Goal: Information Seeking & Learning: Compare options

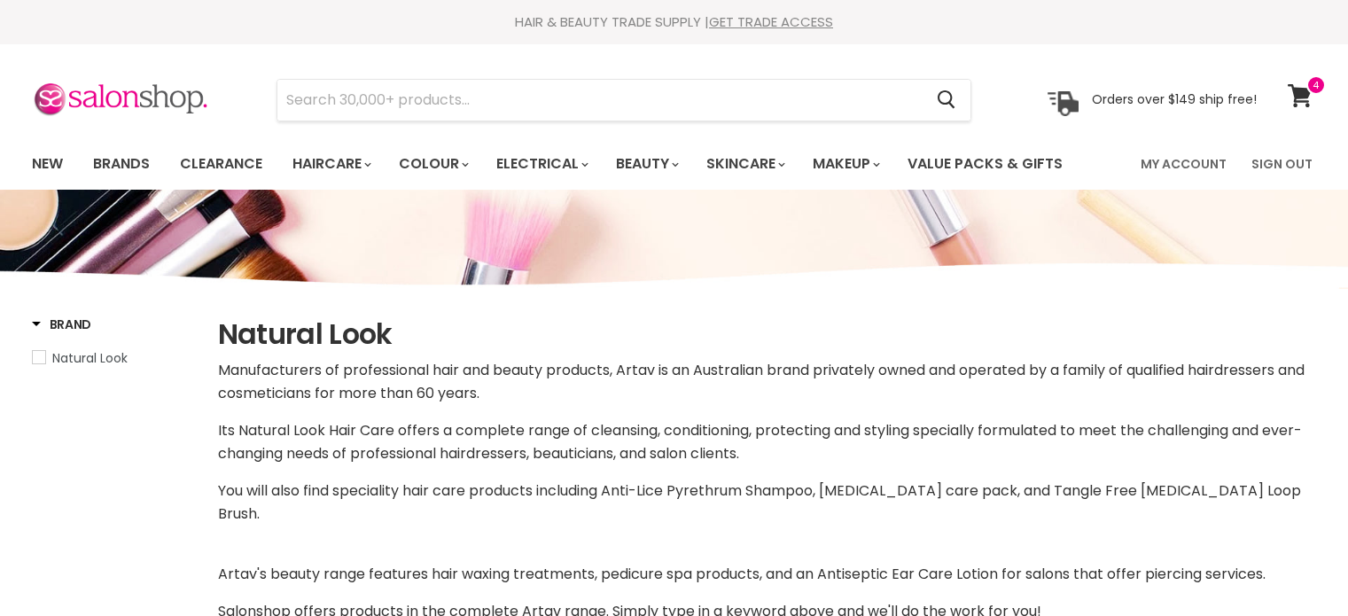
select select "manual"
click at [460, 91] on input "Search" at bounding box center [600, 100] width 646 height 41
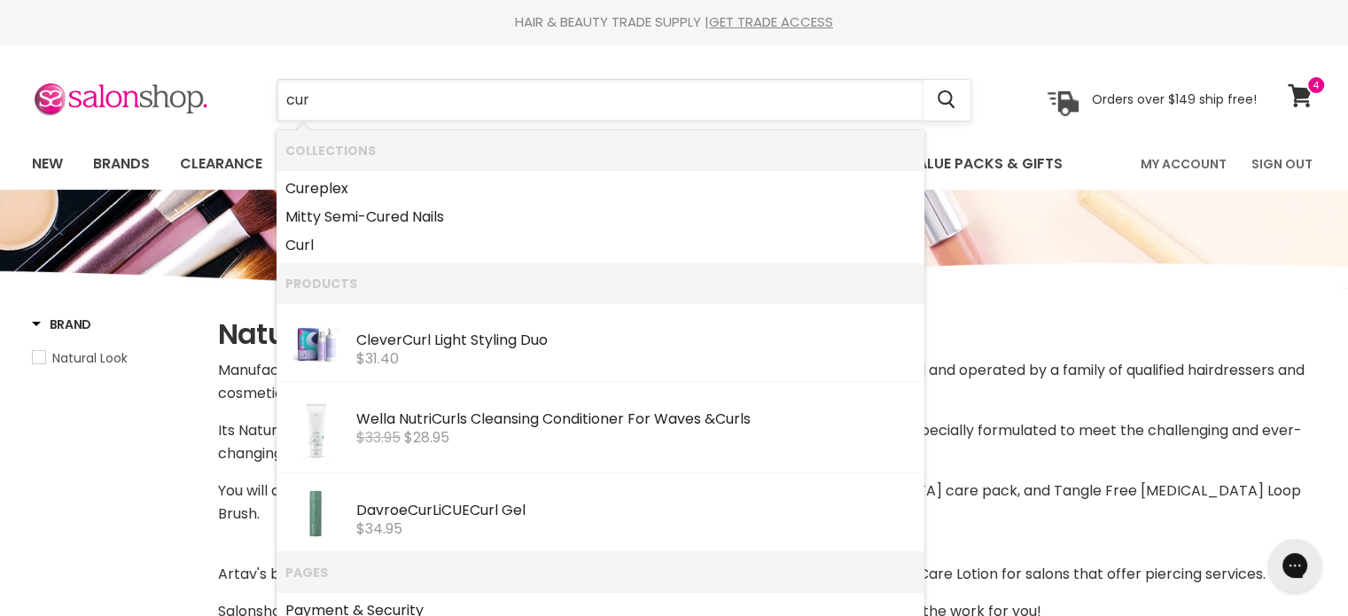
type input "curl"
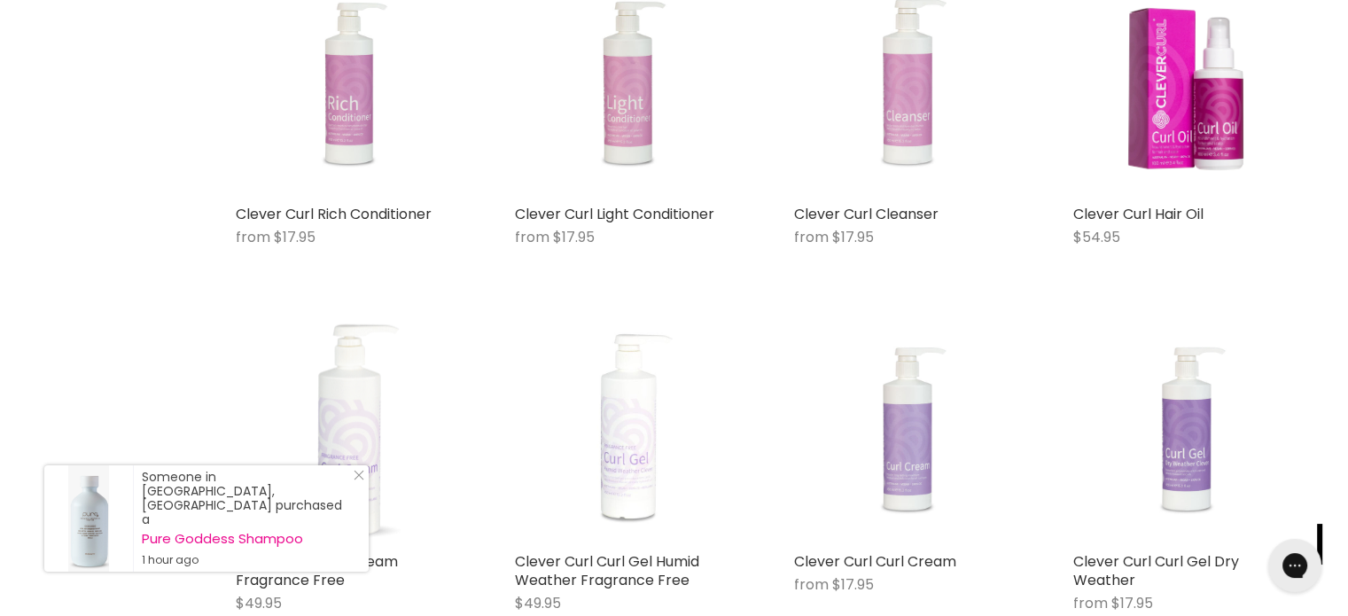
scroll to position [975, 0]
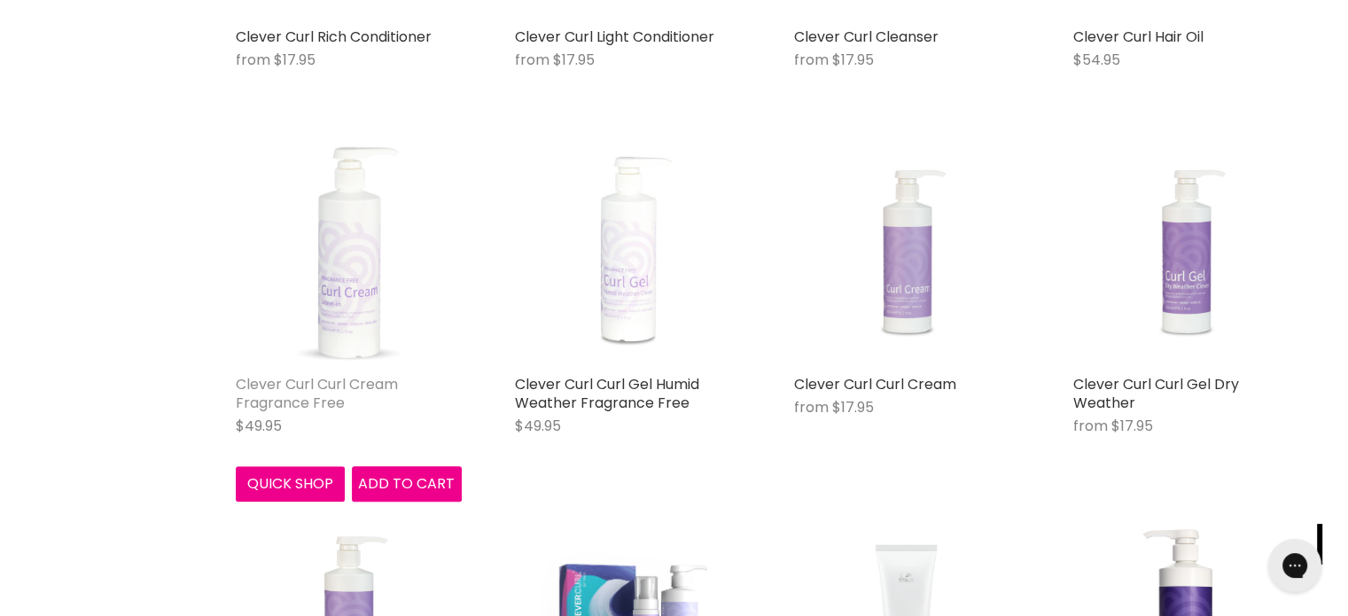
click at [320, 376] on link "Clever Curl Curl Cream Fragrance Free" at bounding box center [317, 393] width 162 height 39
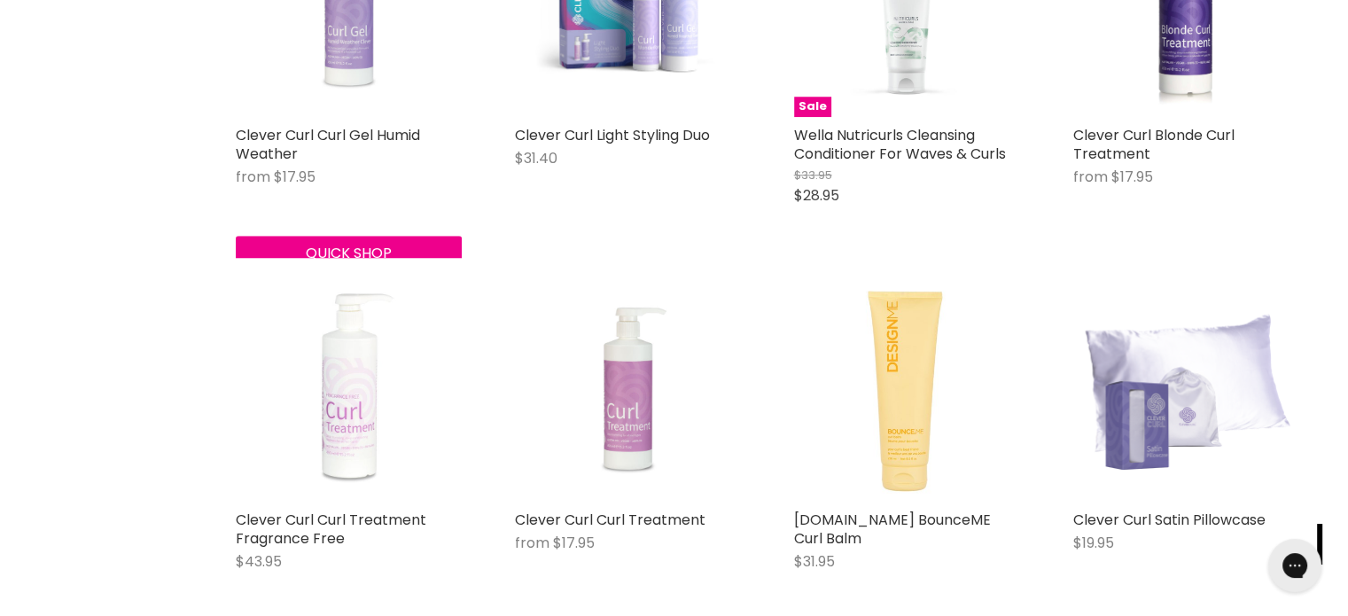
scroll to position [1628, 0]
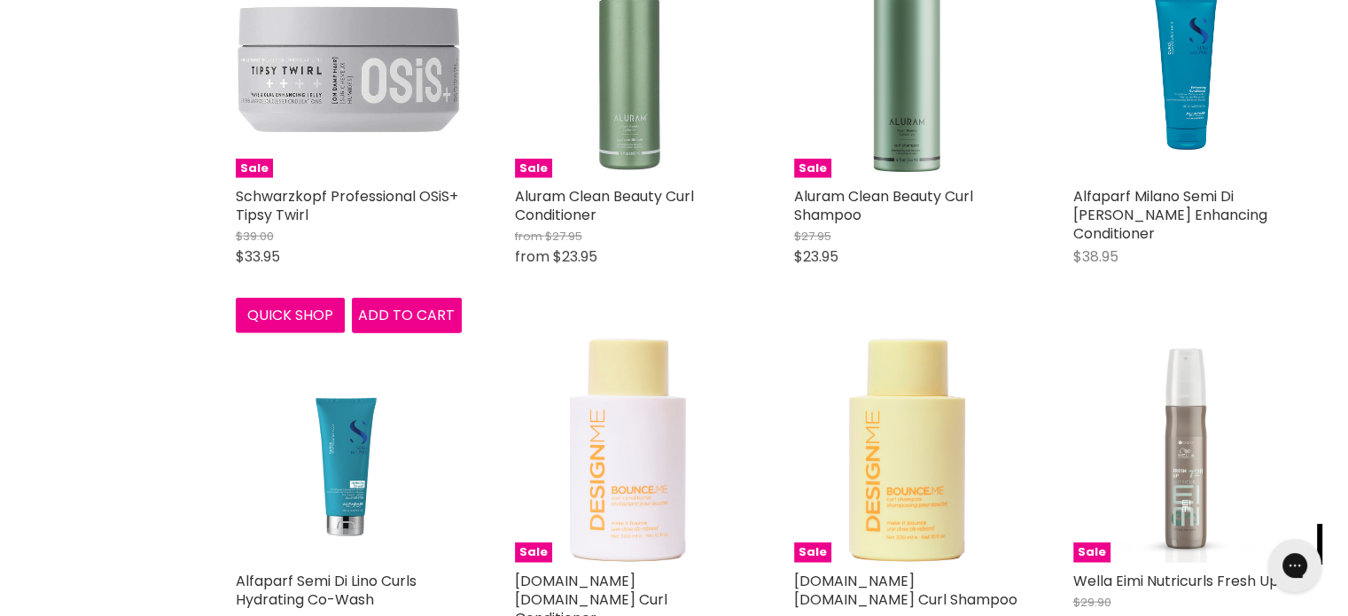
scroll to position [4198, 0]
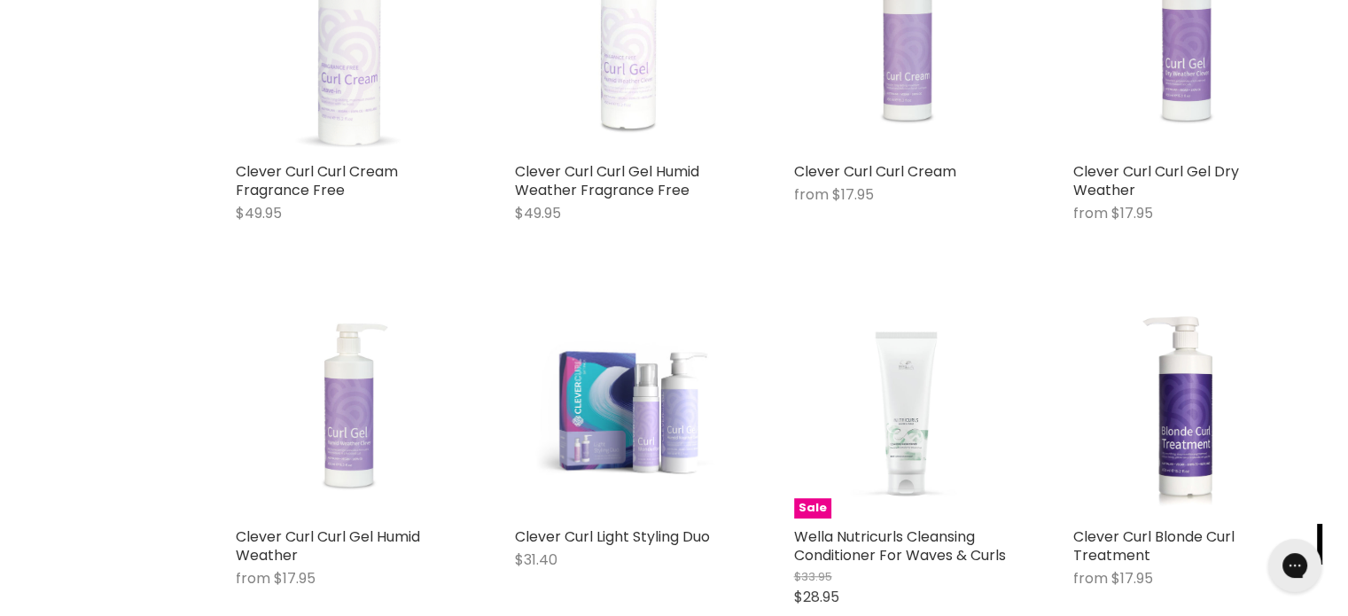
scroll to position [1185, 0]
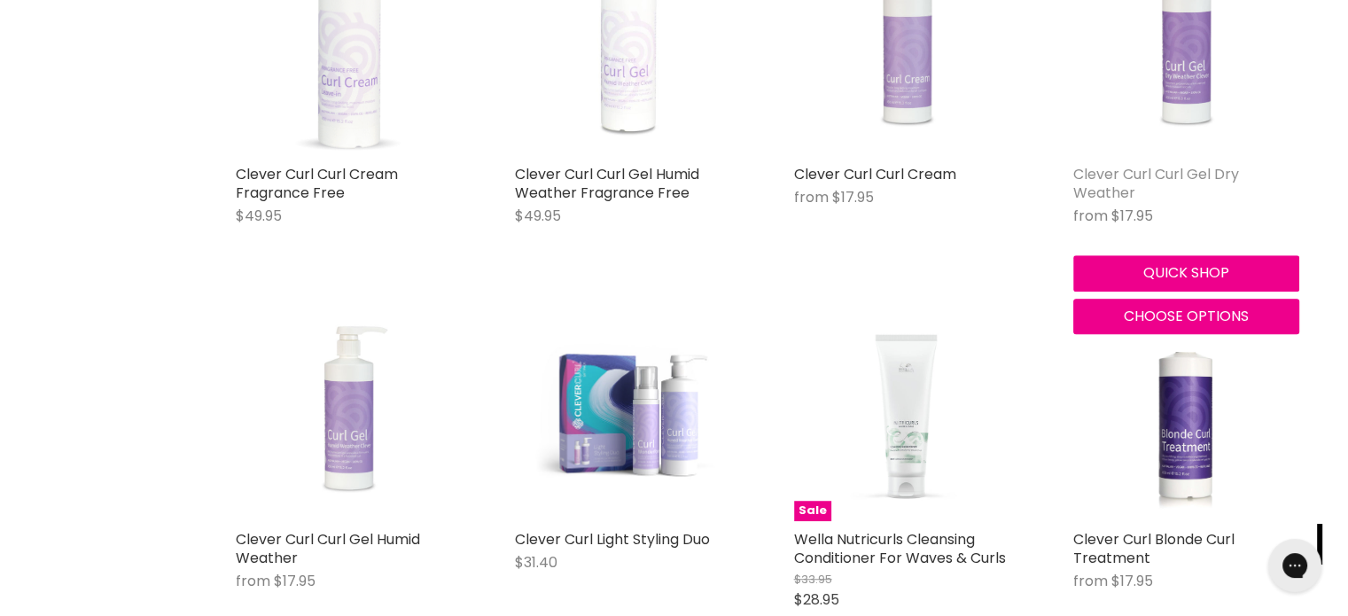
click at [1110, 175] on link "Clever Curl Curl Gel Dry Weather" at bounding box center [1156, 183] width 166 height 39
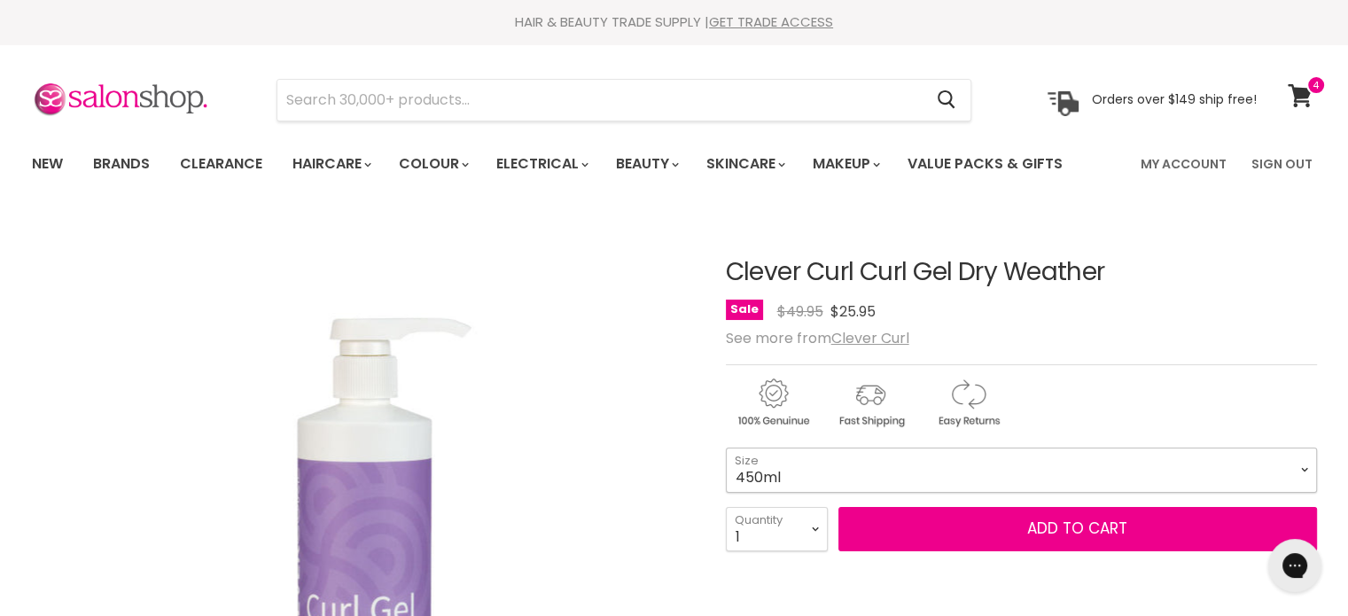
click at [764, 471] on select "450ml 130ml 1 Litre" at bounding box center [1021, 469] width 591 height 44
click at [1137, 312] on div "Sale Original Price $49.95 Current Price $25.95" at bounding box center [1021, 312] width 591 height 24
click at [1309, 89] on span at bounding box center [1315, 84] width 19 height 19
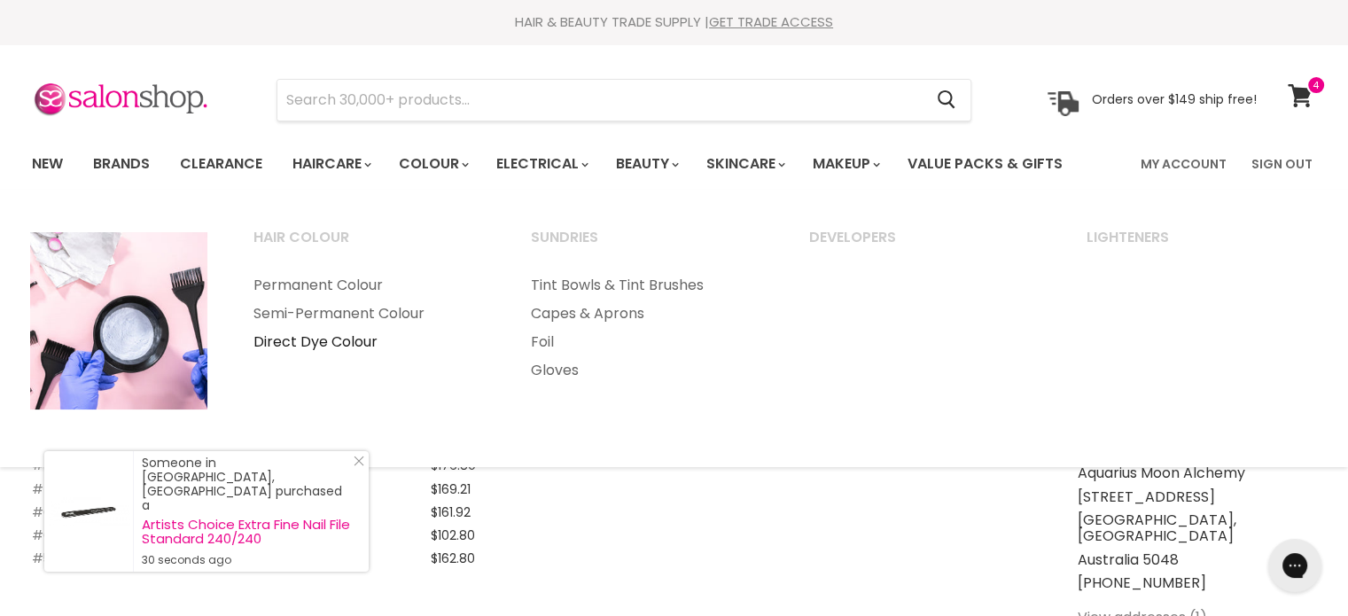
click at [310, 337] on link "Direct Dye Colour" at bounding box center [368, 342] width 275 height 28
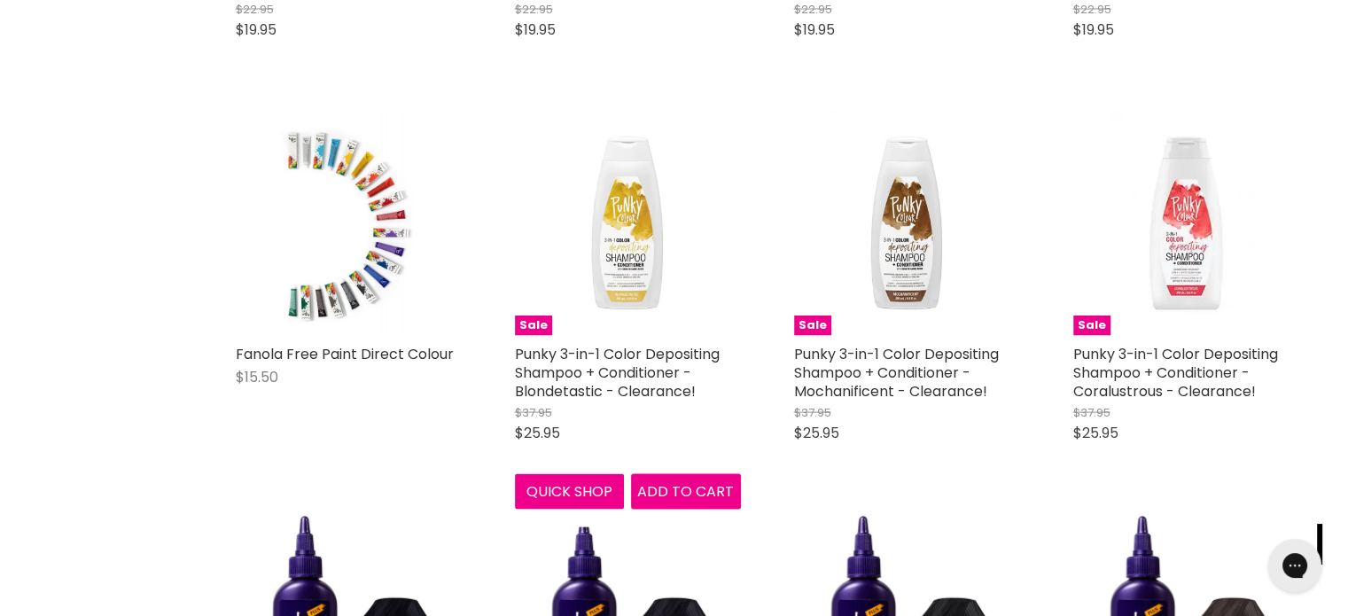
scroll to position [3456, 0]
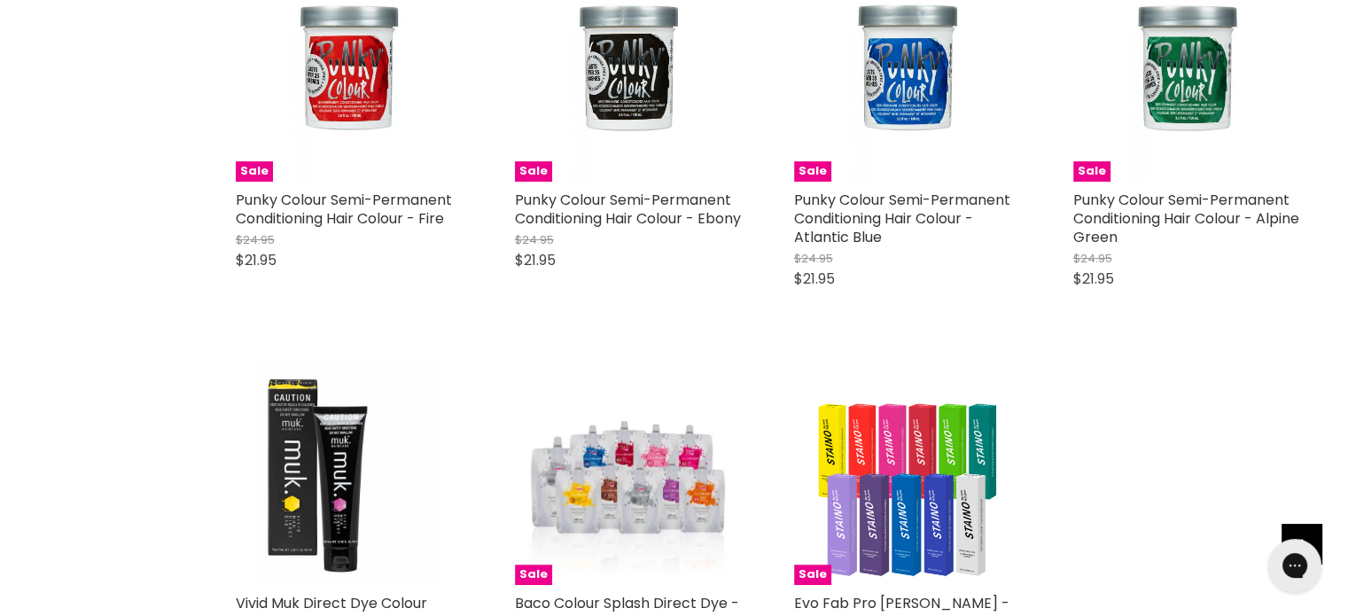
scroll to position [7000, 0]
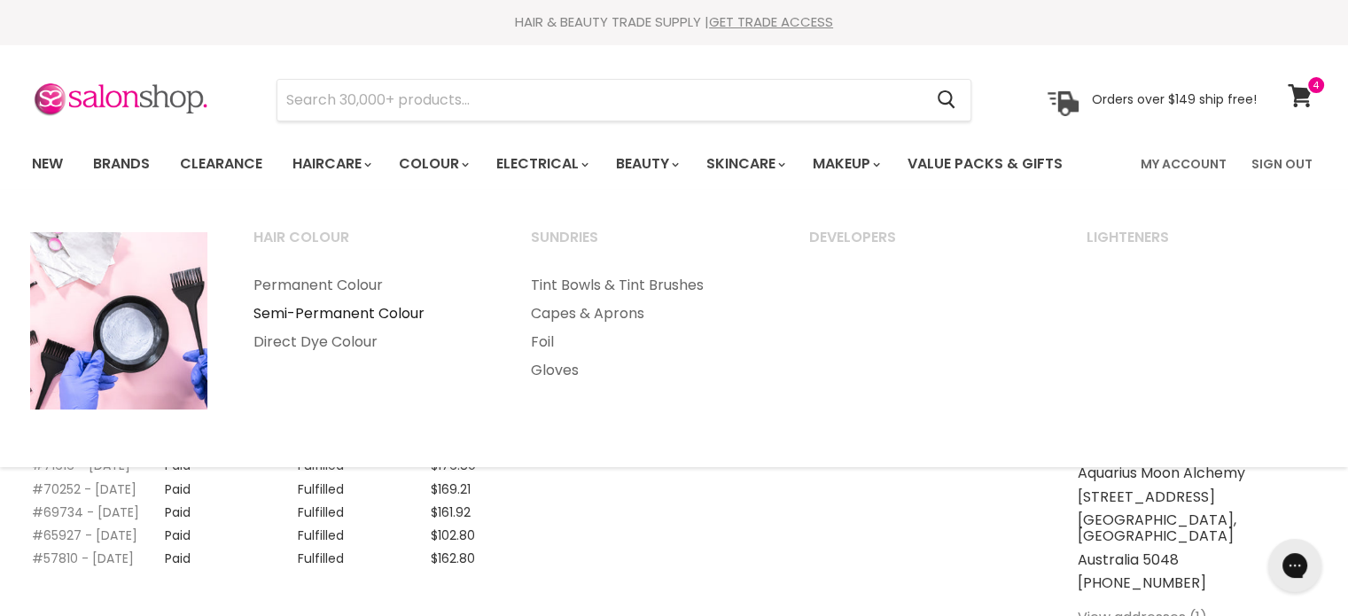
click at [356, 307] on link "Semi-Permanent Colour" at bounding box center [368, 314] width 275 height 28
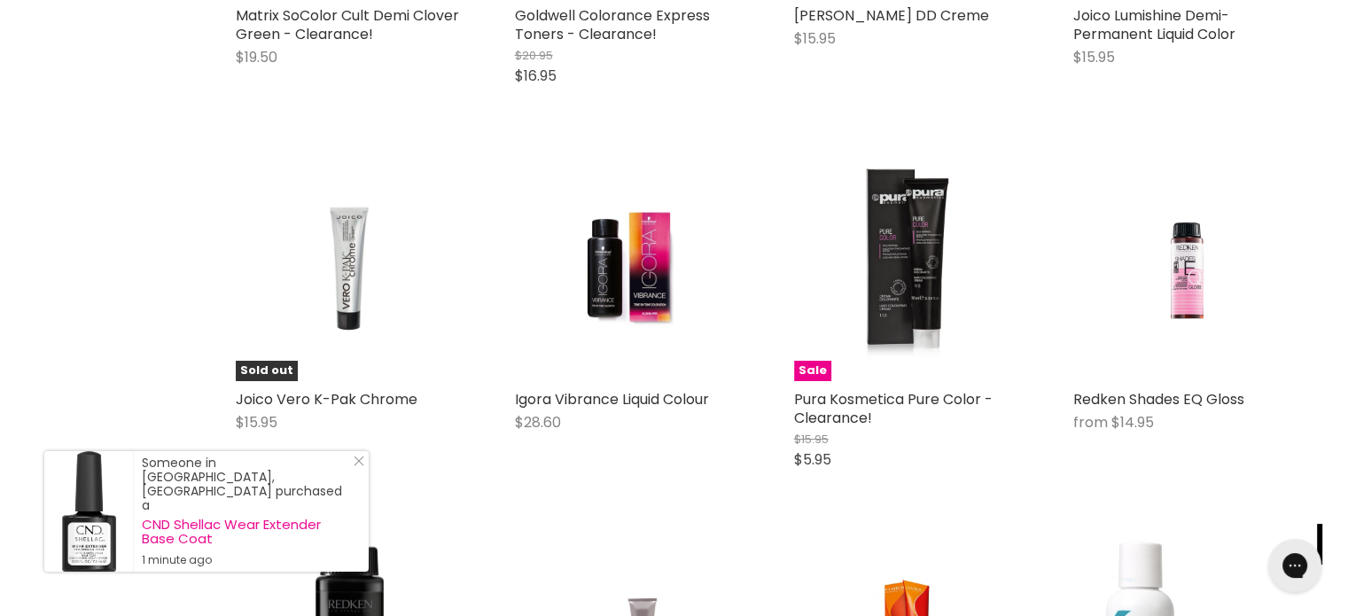
scroll to position [6441, 0]
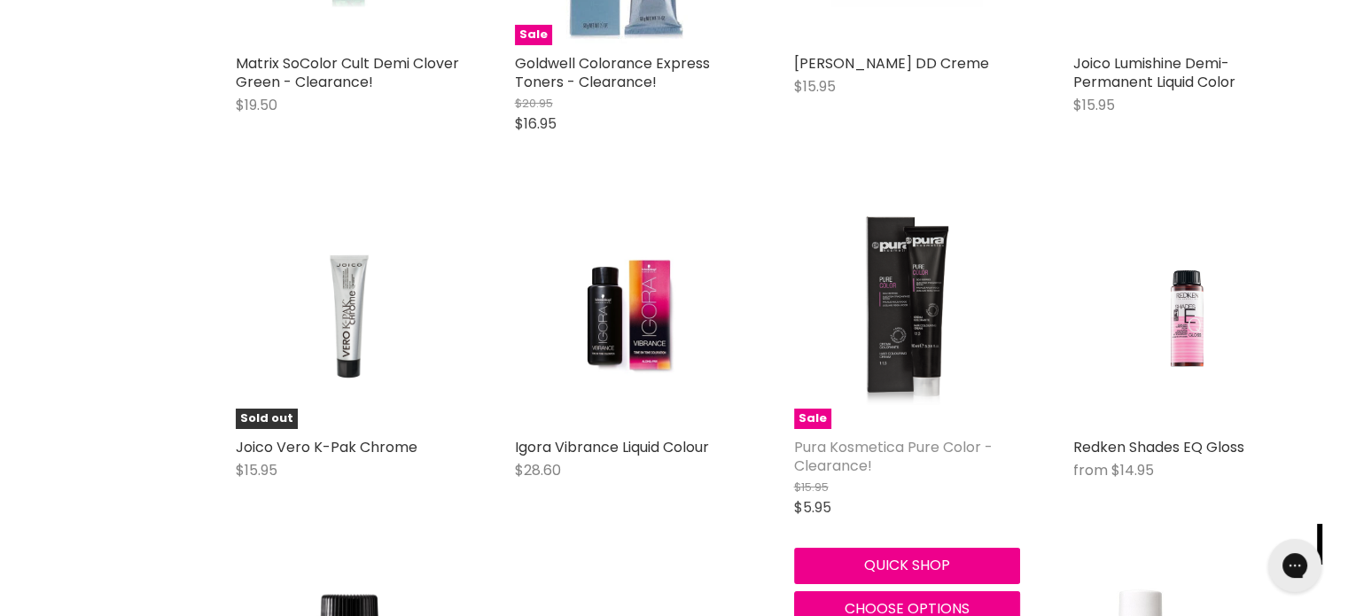
click at [855, 451] on link "Pura Kosmetica Pure Color - Clearance!" at bounding box center [893, 456] width 198 height 39
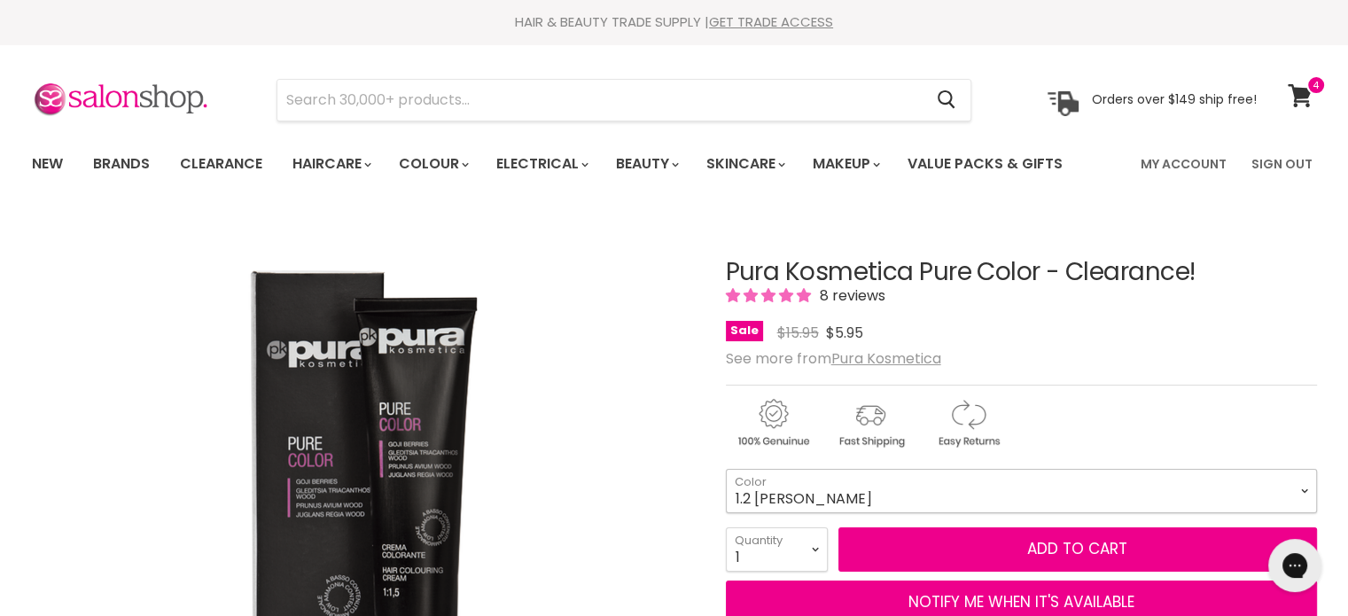
click at [783, 485] on select "1.2 [PERSON_NAME] 4.2 Medium [PERSON_NAME] 4.7 Medium Cocoa Chestnut 5.1 Light …" at bounding box center [1021, 491] width 591 height 44
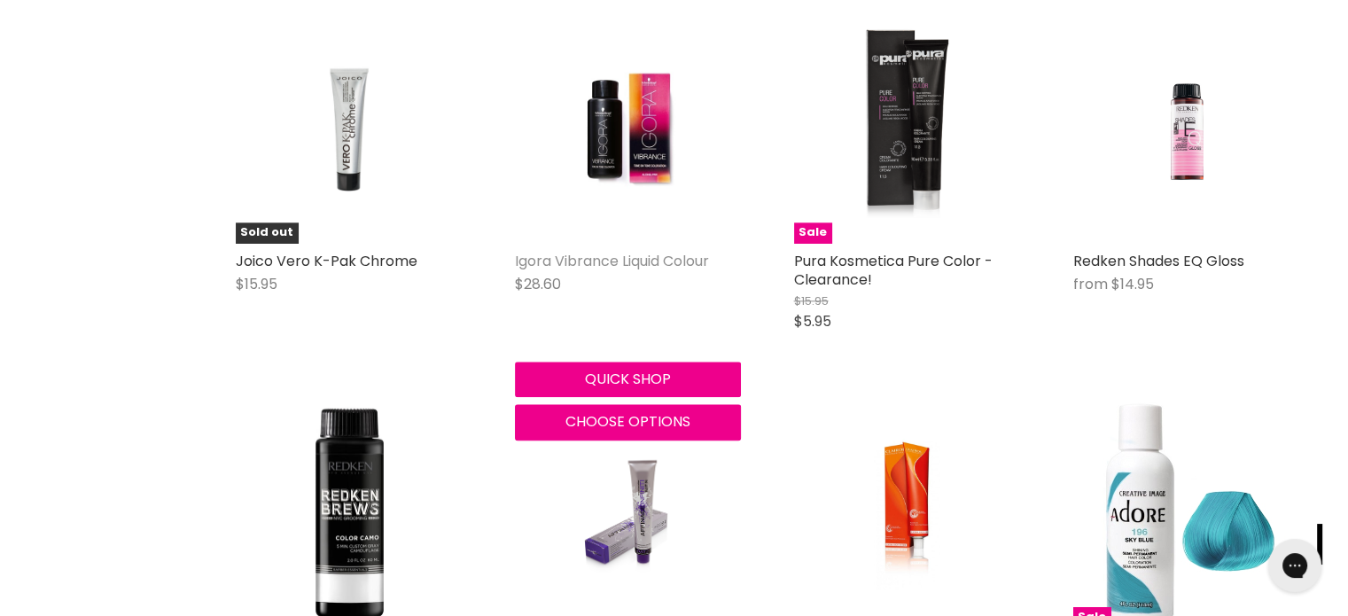
click at [642, 256] on link "Igora Vibrance Liquid Colour" at bounding box center [612, 261] width 194 height 20
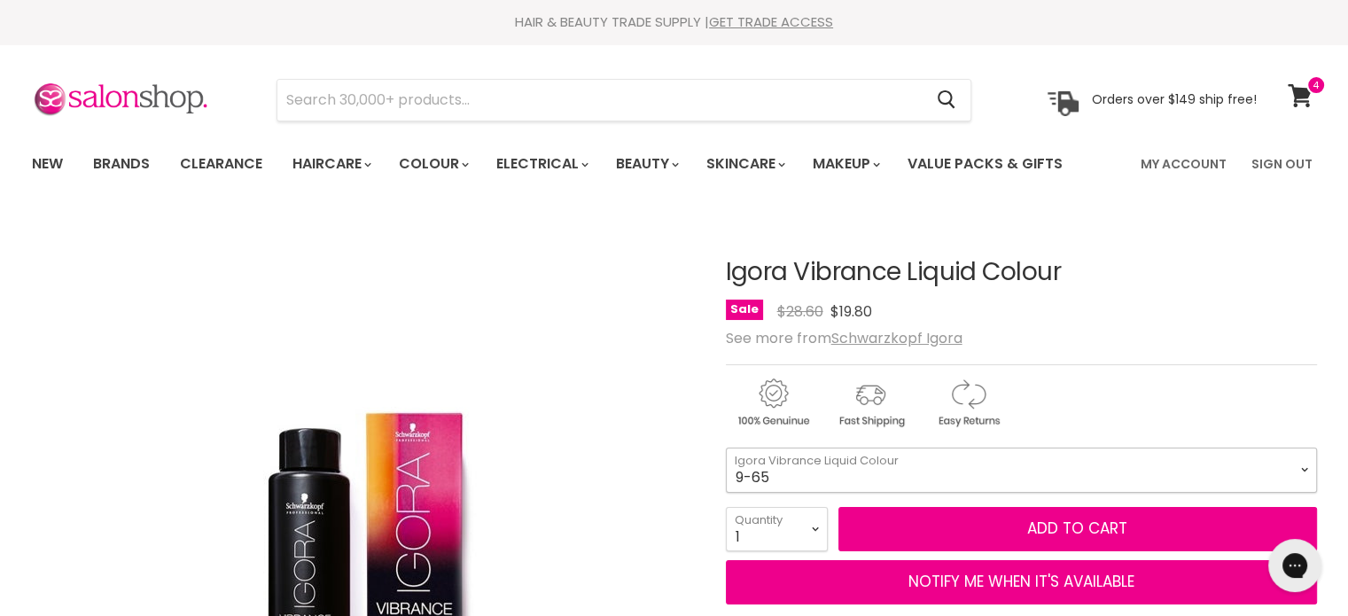
click at [840, 472] on select "9-65 9-0 7-1 7-77 4-99 4-46 9,5-4 7-55 0-11 4-6 0-88 1-0 5-65 7-0 6-68" at bounding box center [1021, 469] width 591 height 44
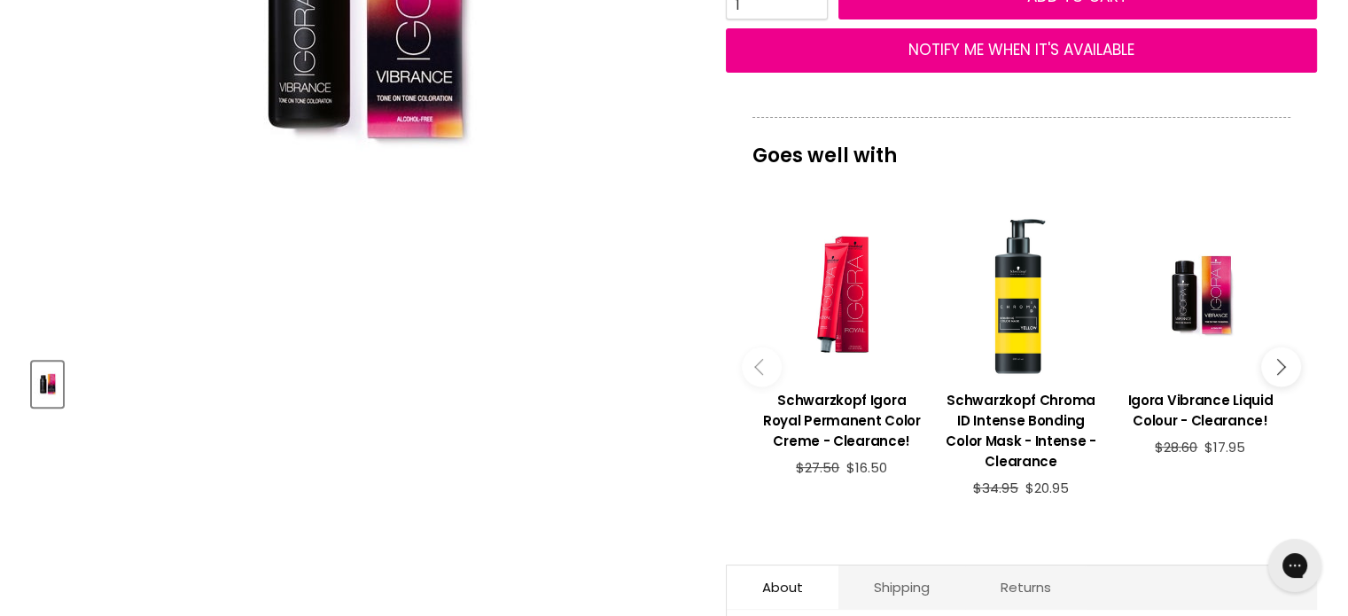
scroll to position [798, 0]
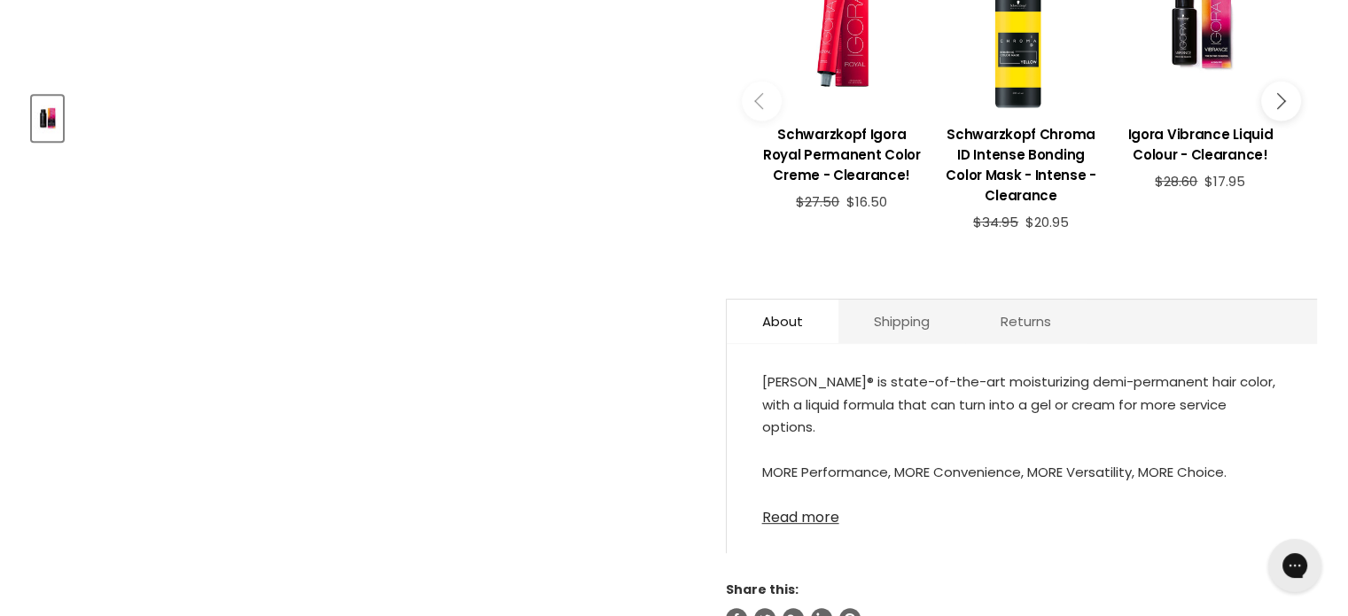
click at [827, 510] on link "Read more" at bounding box center [1021, 512] width 519 height 27
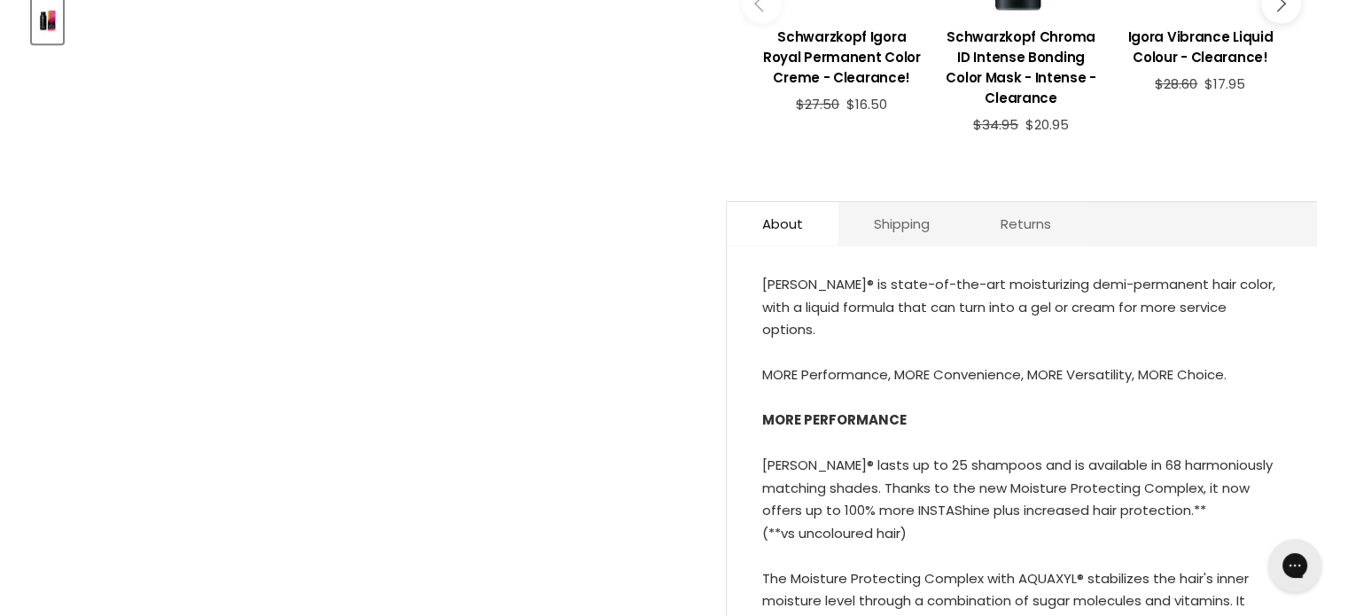
scroll to position [1152, 0]
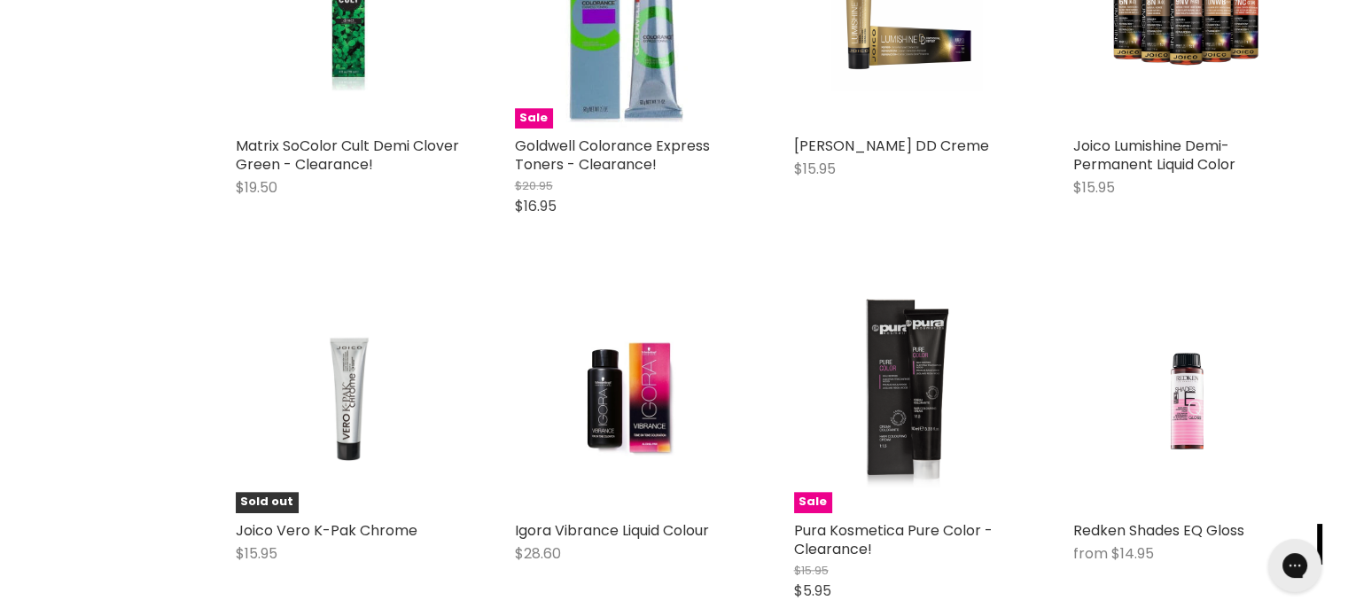
scroll to position [1521, 0]
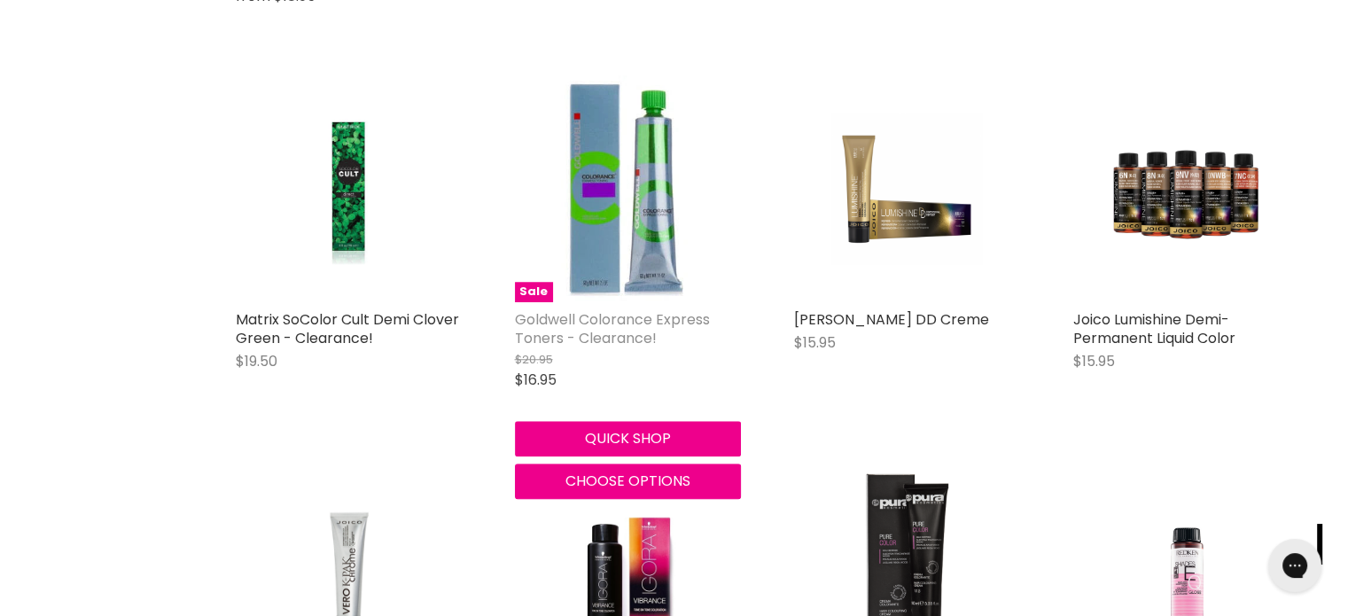
click at [592, 331] on link "Goldwell Colorance Express Toners - Clearance!" at bounding box center [612, 328] width 195 height 39
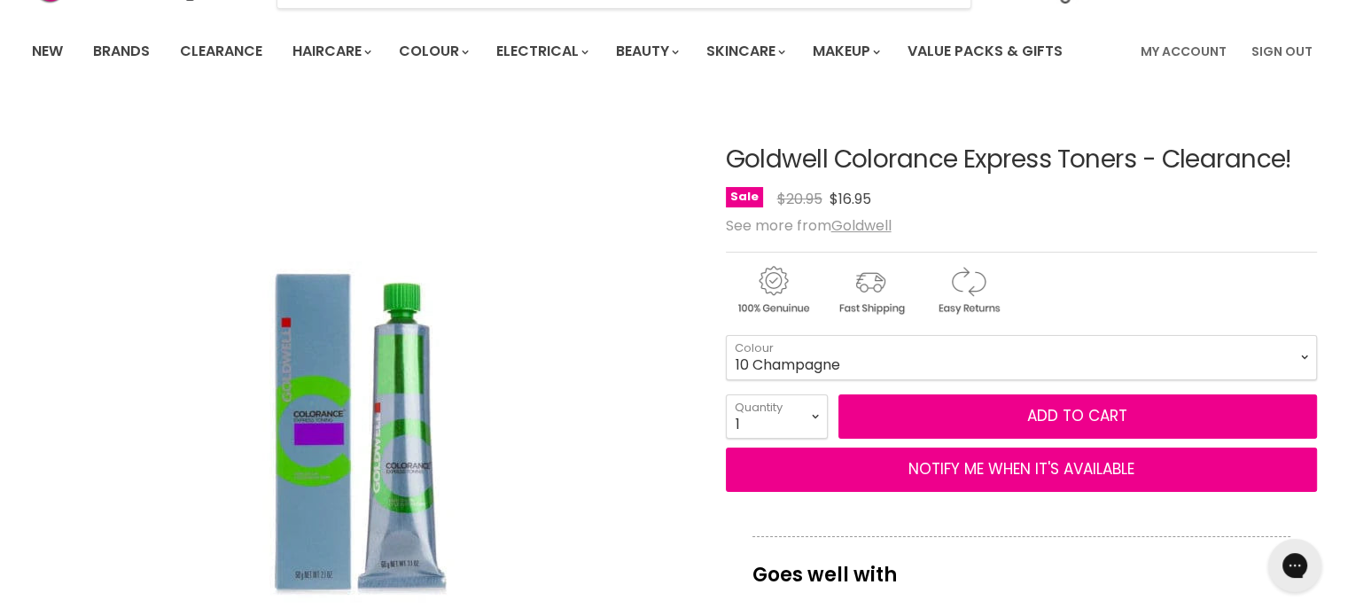
scroll to position [89, 0]
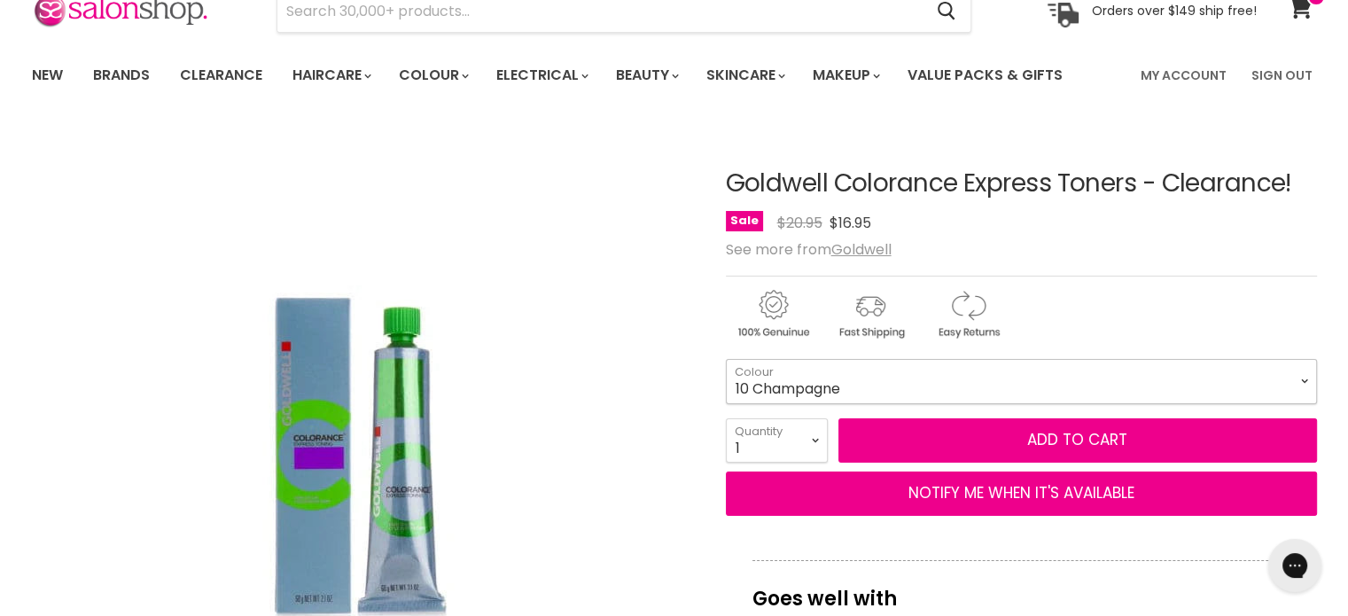
click at [769, 384] on select "9 Champagne 9 Icy 9 Silver 10 Champagne" at bounding box center [1021, 381] width 591 height 44
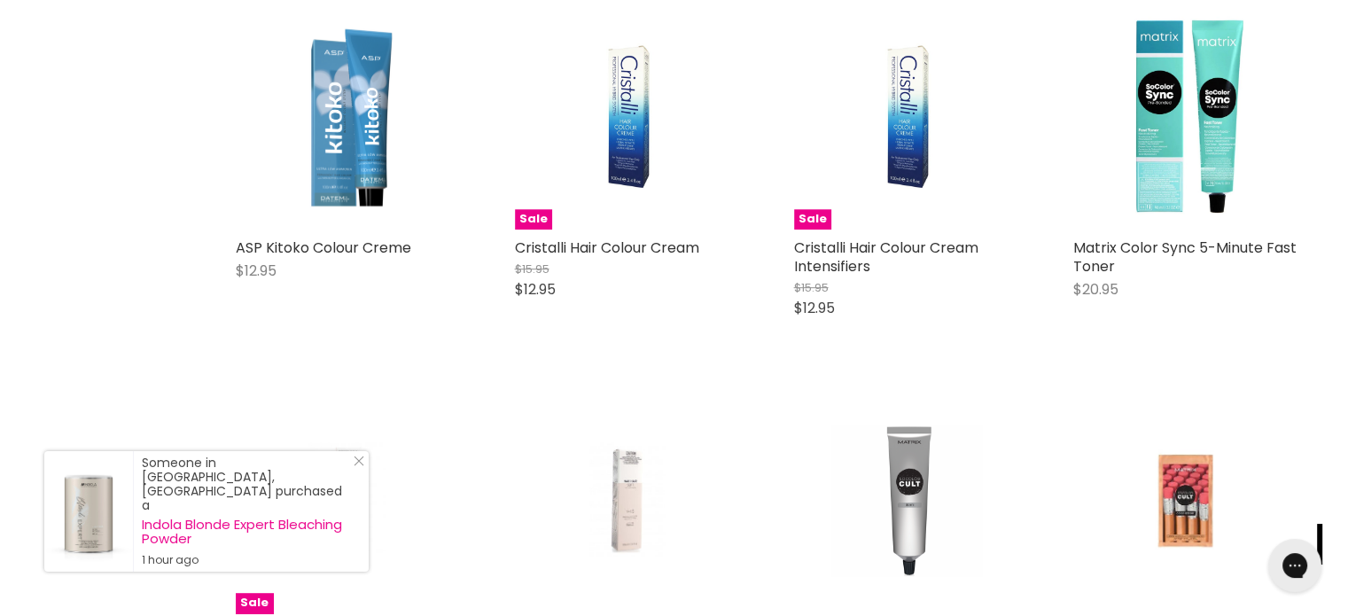
scroll to position [782, 0]
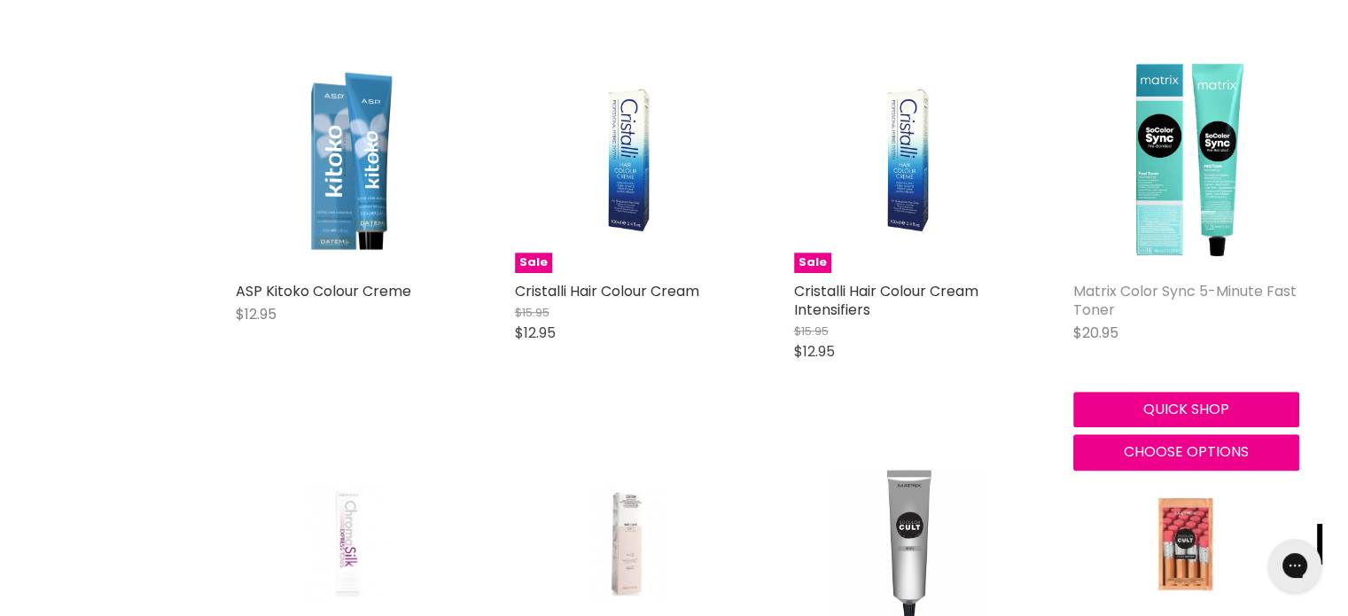
click at [1133, 290] on link "Matrix Color Sync 5-Minute Fast Toner" at bounding box center [1184, 300] width 223 height 39
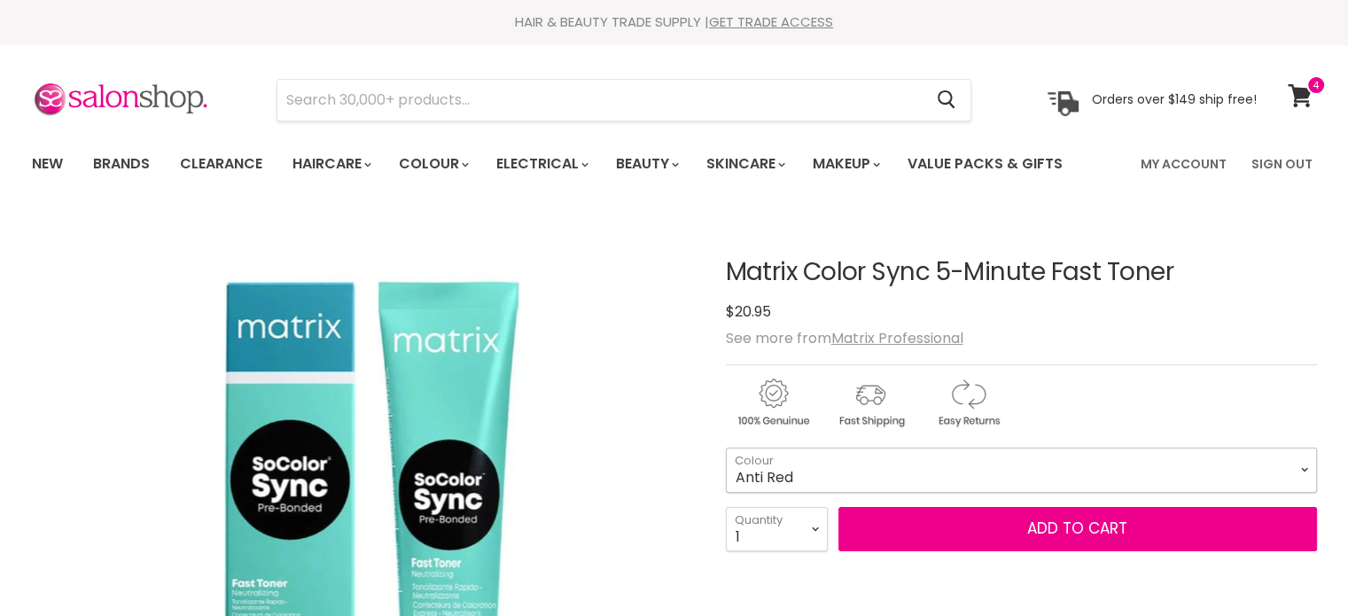
drag, startPoint x: 0, startPoint y: 0, endPoint x: 883, endPoint y: 471, distance: 1000.2
click at [883, 471] on select "Anti Red Anti Yellow" at bounding box center [1021, 469] width 591 height 44
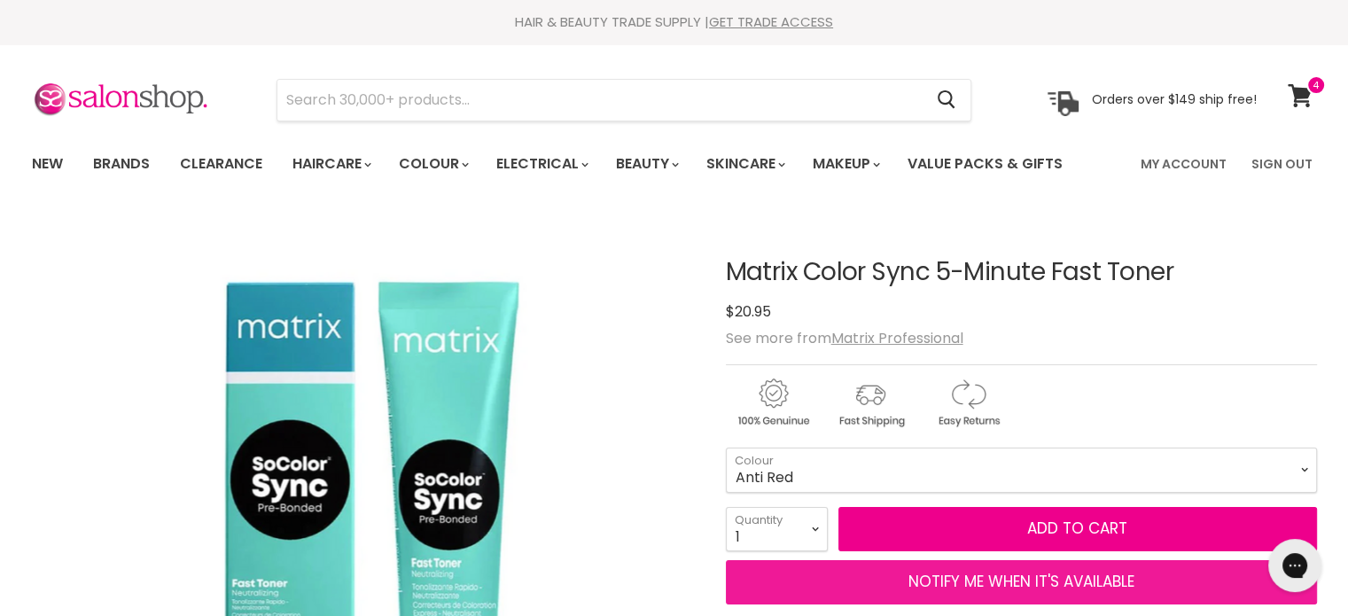
click at [837, 577] on button "NOTIFY ME WHEN IT'S AVAILABLE" at bounding box center [1021, 582] width 591 height 44
select select "31475463815223"
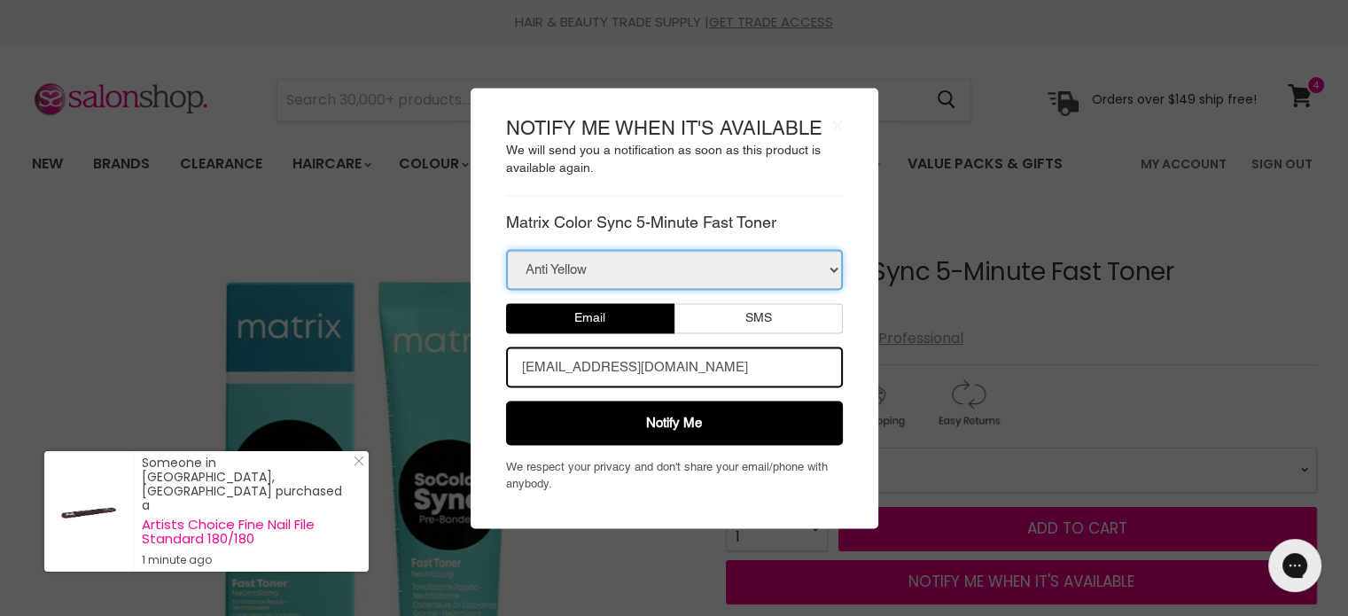
click at [735, 268] on select "Anti Yellow" at bounding box center [674, 269] width 337 height 41
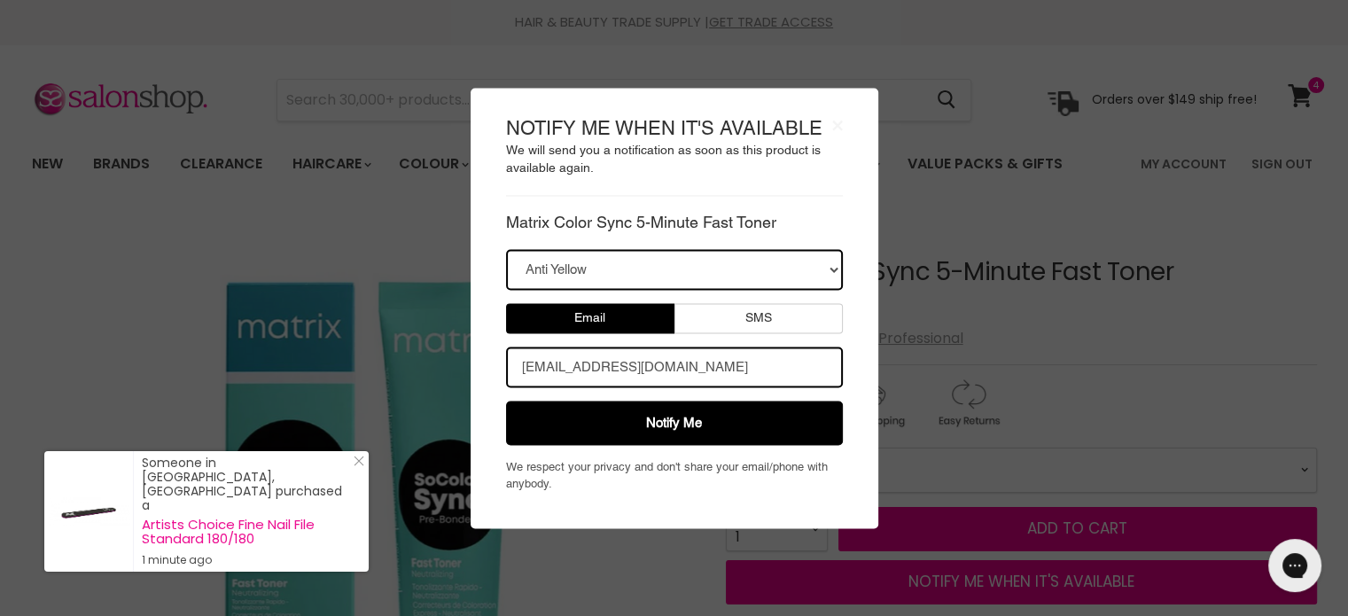
click at [1028, 336] on body "× NOTIFY ME WHEN IT'S AVAILABLE We will send you a notification as soon as this…" at bounding box center [674, 308] width 1348 height 616
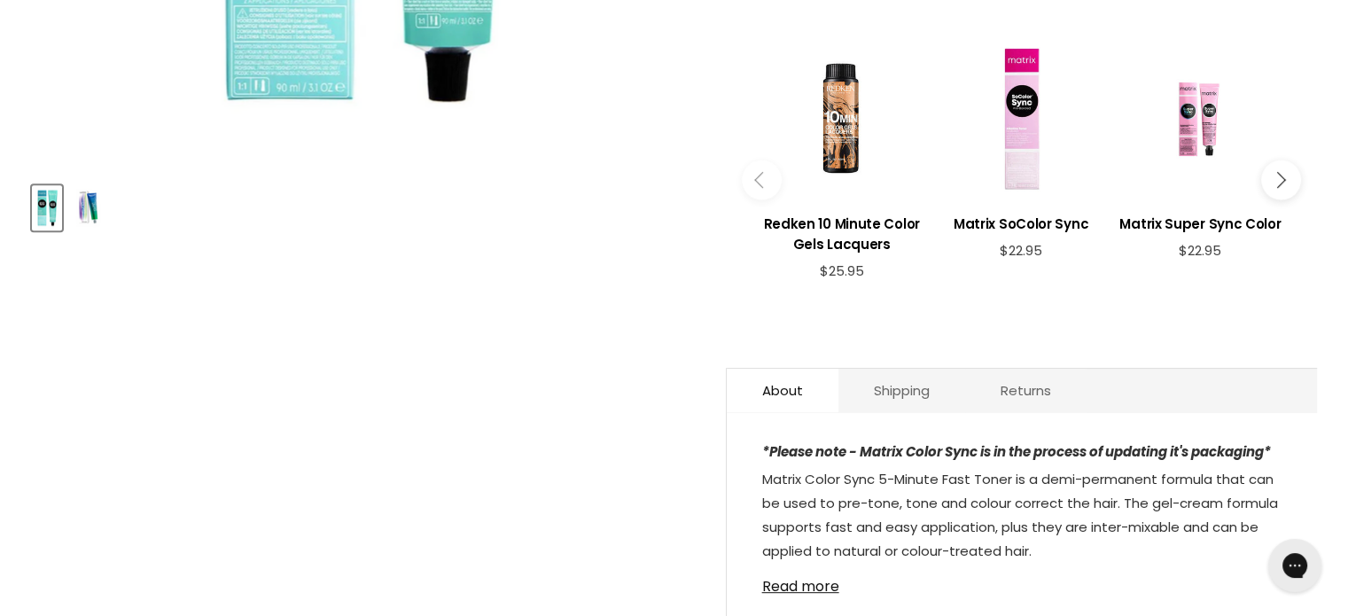
scroll to position [709, 0]
click at [785, 588] on link "Read more" at bounding box center [1021, 580] width 519 height 27
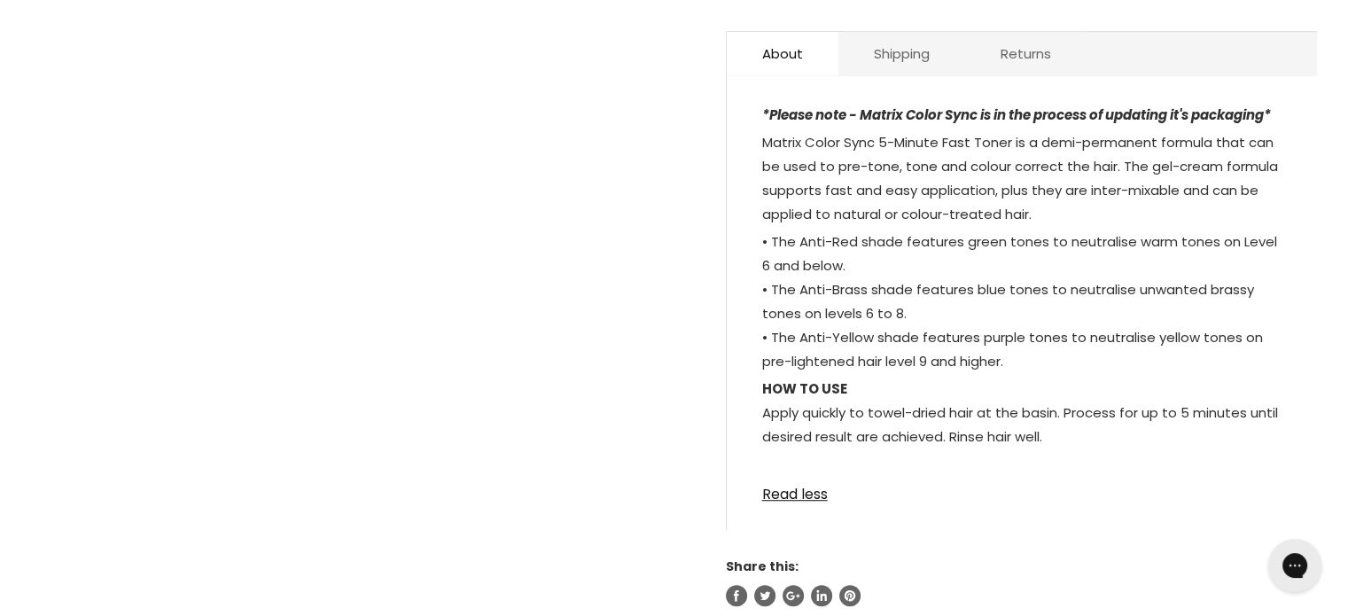
scroll to position [1063, 0]
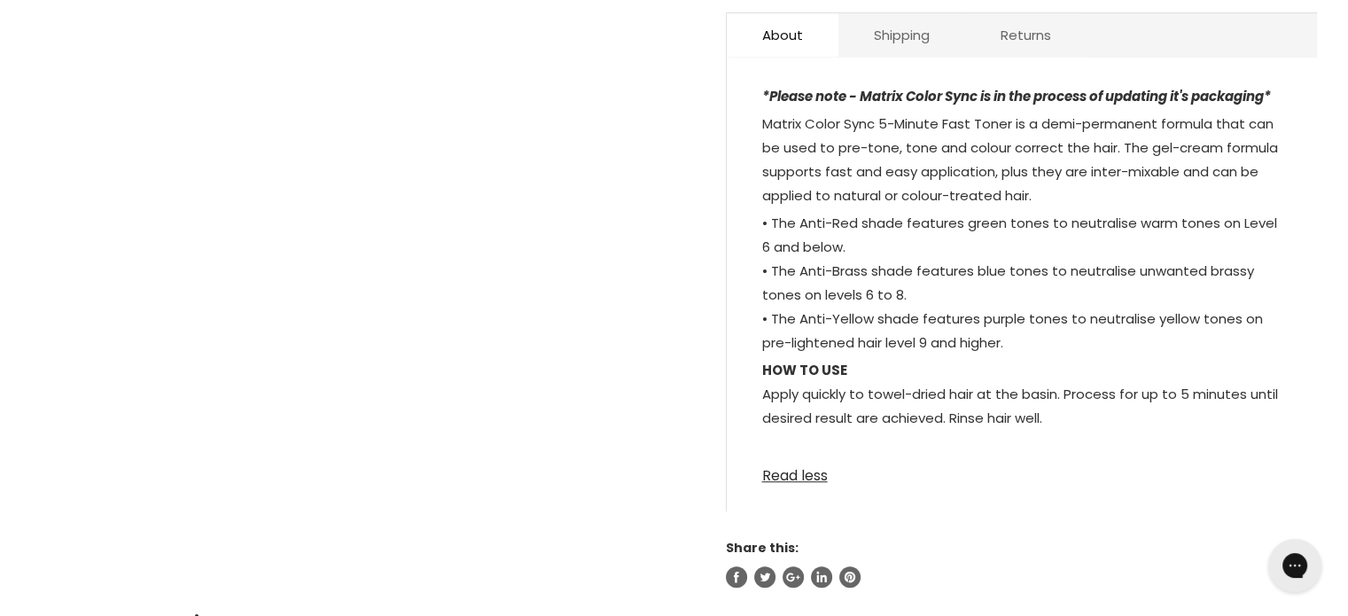
click at [793, 464] on link "Read less" at bounding box center [1021, 470] width 519 height 27
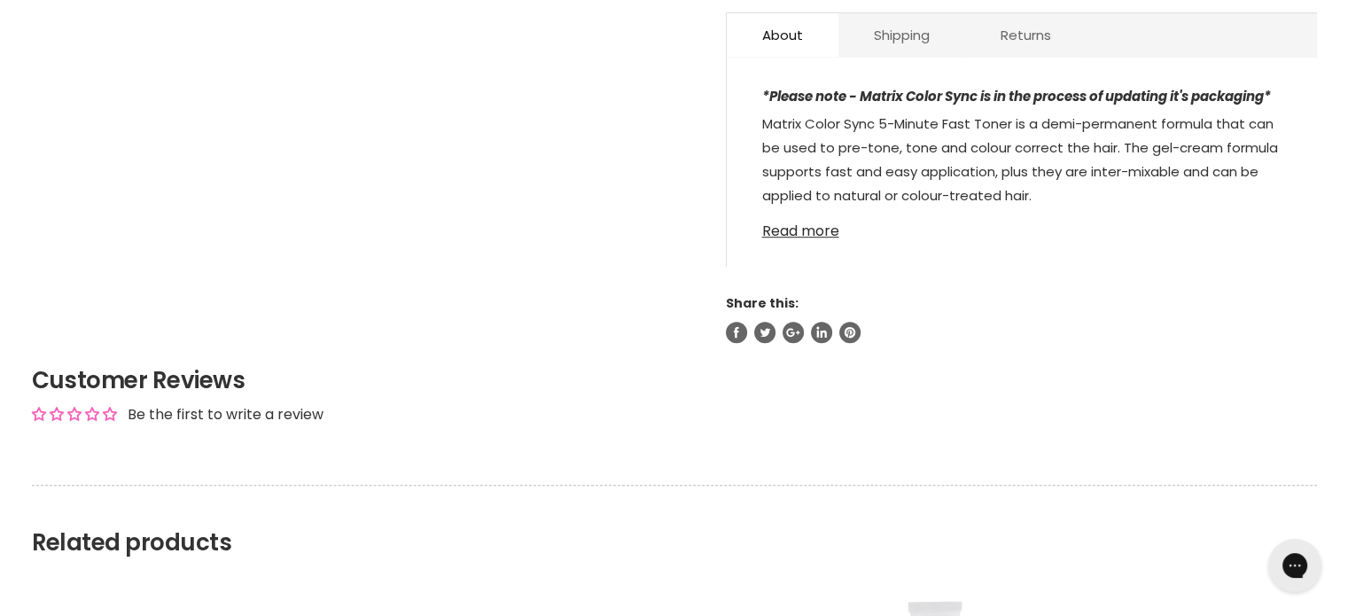
click at [782, 222] on link "Read more" at bounding box center [1021, 226] width 519 height 27
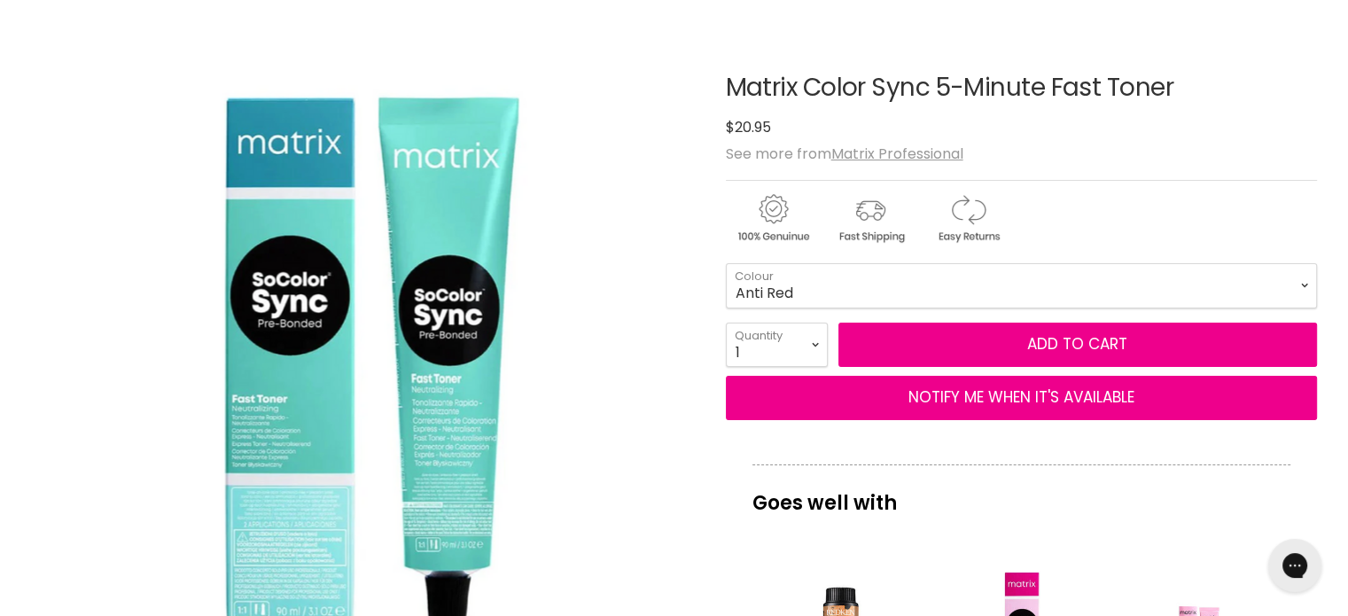
scroll to position [177, 0]
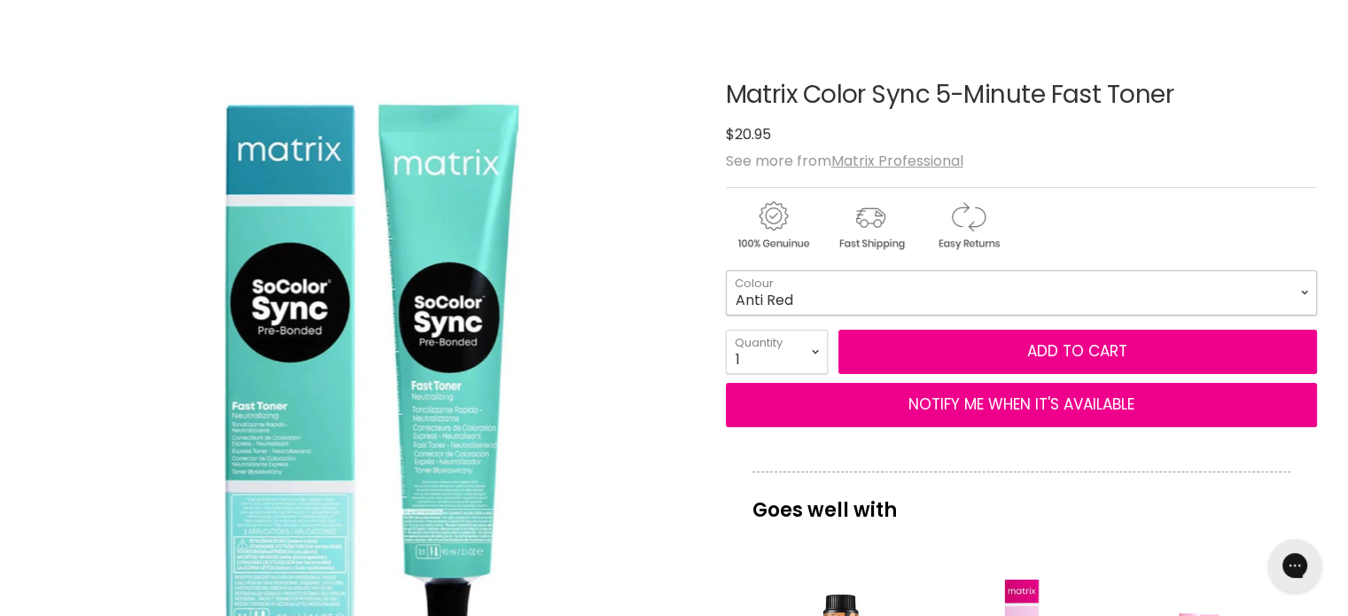
click at [881, 294] on select "Anti Red Anti Yellow" at bounding box center [1021, 292] width 591 height 44
click at [624, 332] on div "Click or scroll to zoom Tap or pinch to zoom" at bounding box center [363, 368] width 662 height 662
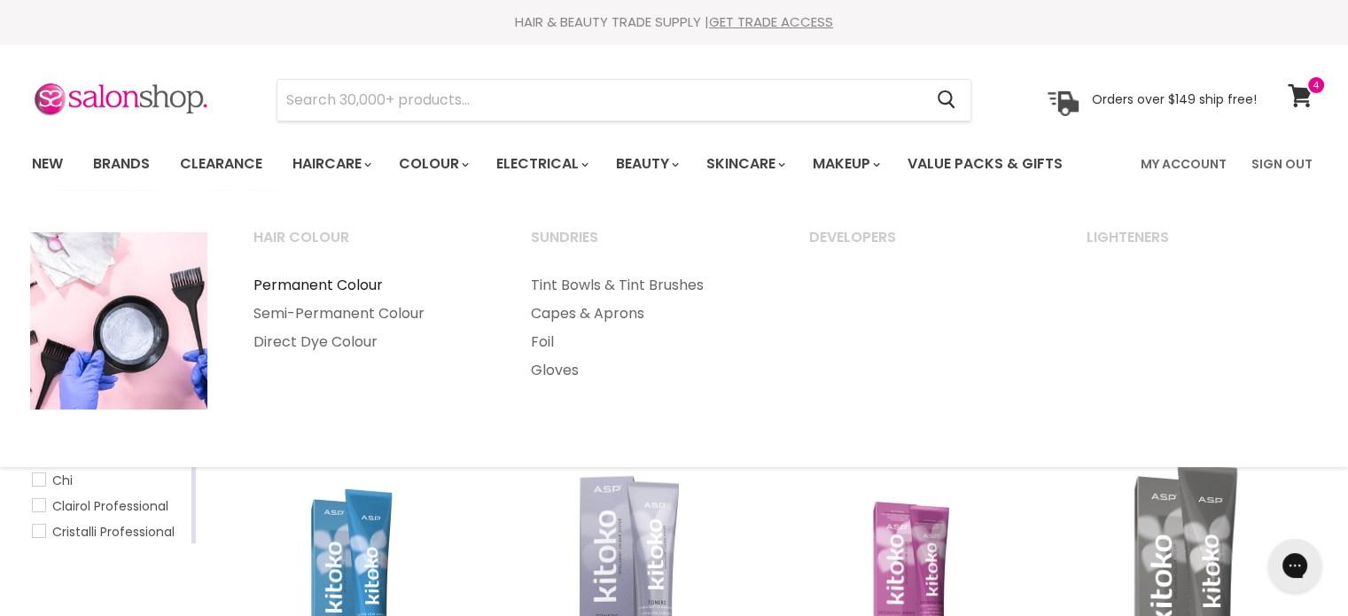
click at [345, 279] on link "Permanent Colour" at bounding box center [368, 285] width 275 height 28
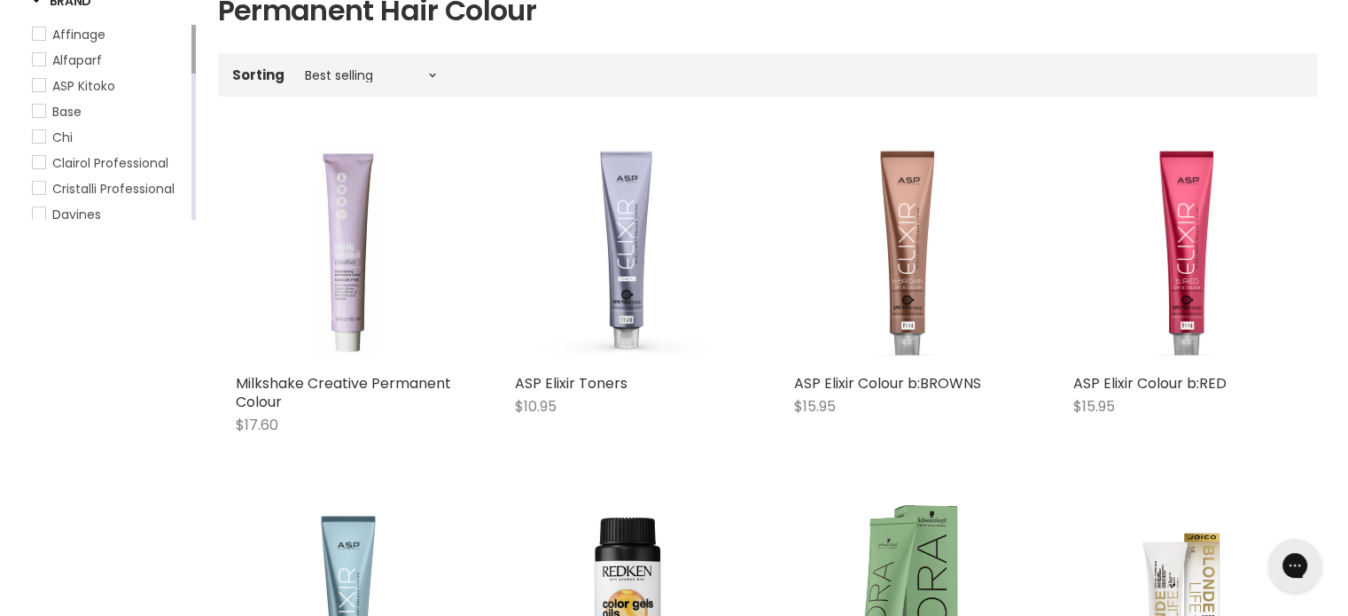
scroll to position [354, 0]
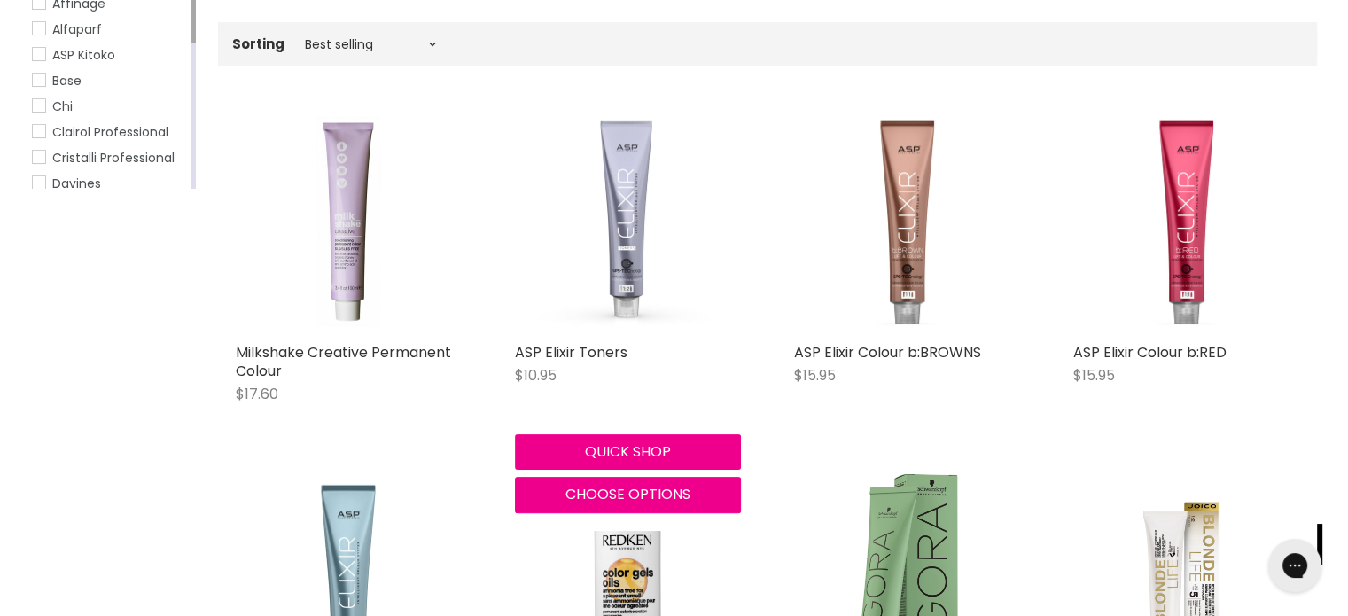
click at [563, 329] on img "Main content" at bounding box center [628, 221] width 226 height 226
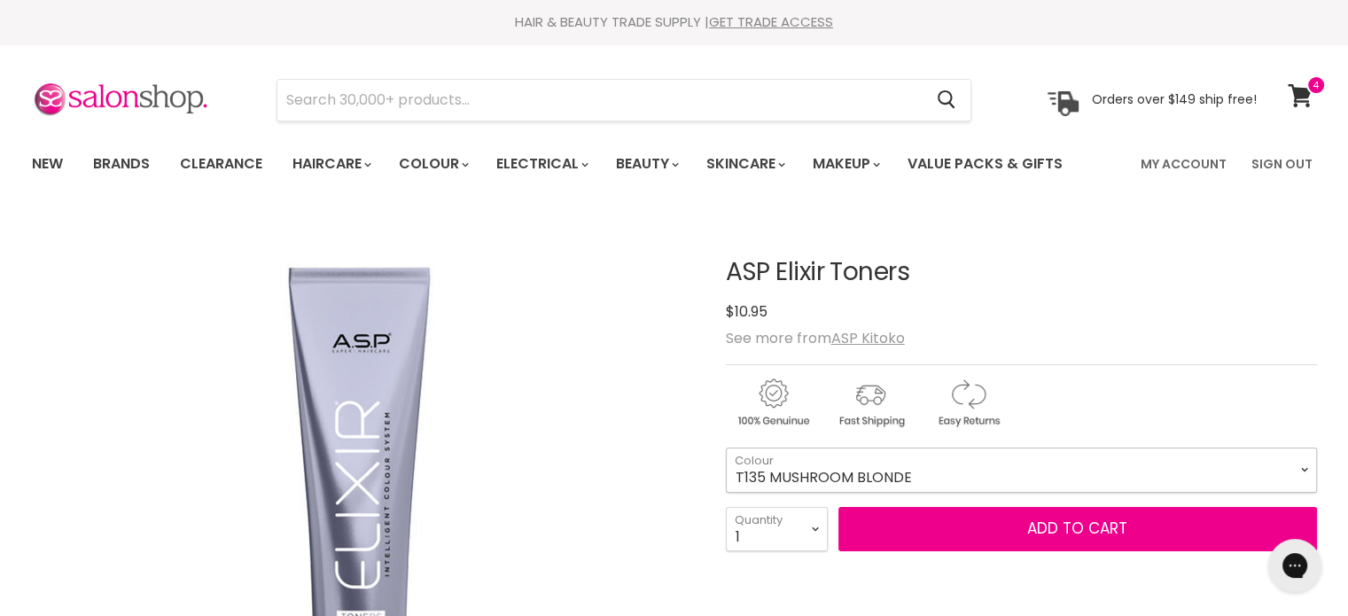
click at [912, 466] on select "T135 MUSHROOM BLONDE T2 PEARL BLONDE T21 ICE BLONDE T21S SUPER ICE BLONDE T22 L…" at bounding box center [1021, 469] width 591 height 44
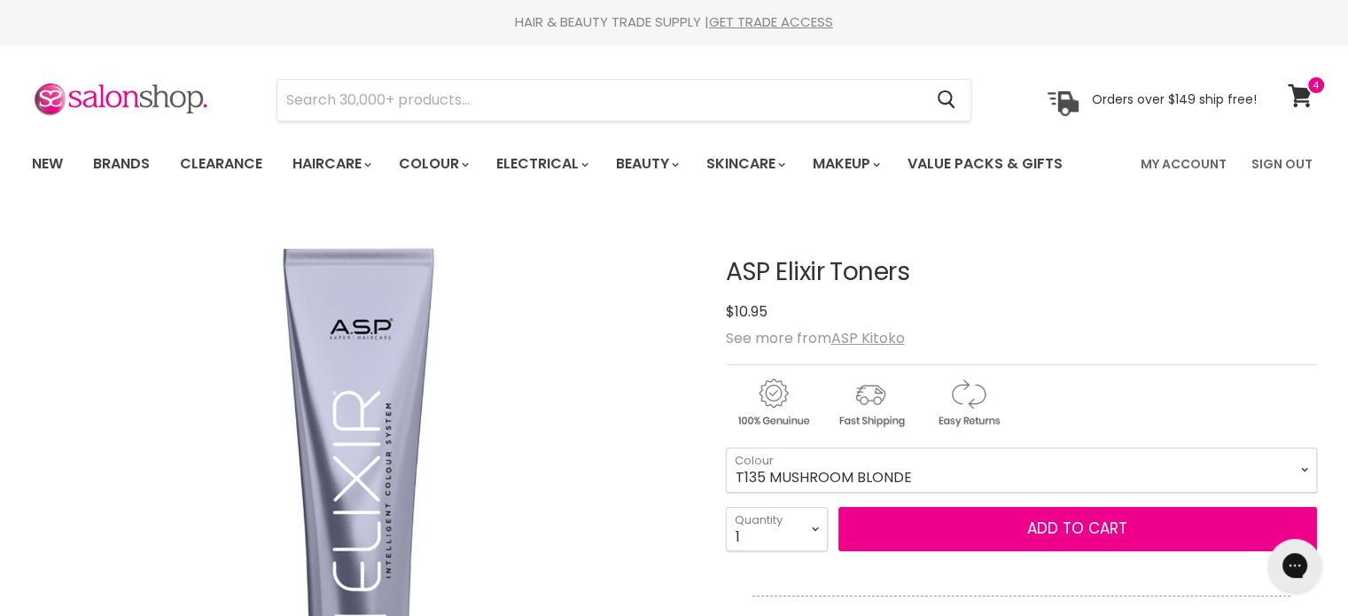
click at [523, 457] on img "ASP Elixir Toners image. Click or Scroll to Zoom." at bounding box center [362, 545] width 662 height 662
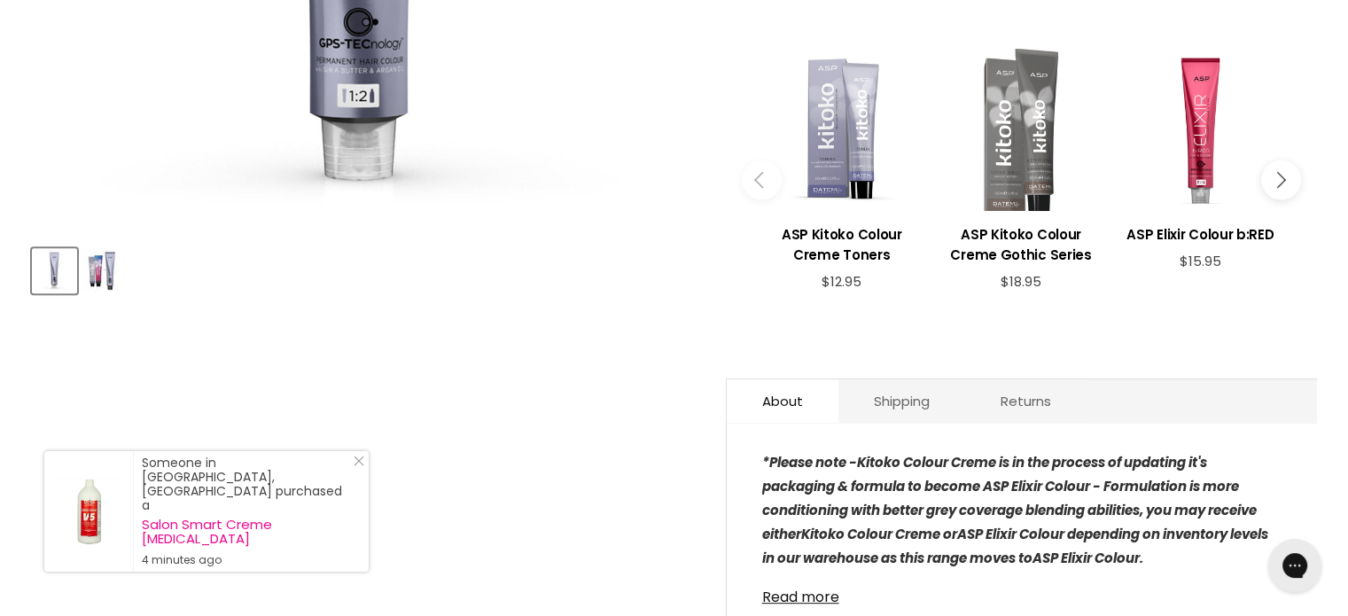
scroll to position [709, 0]
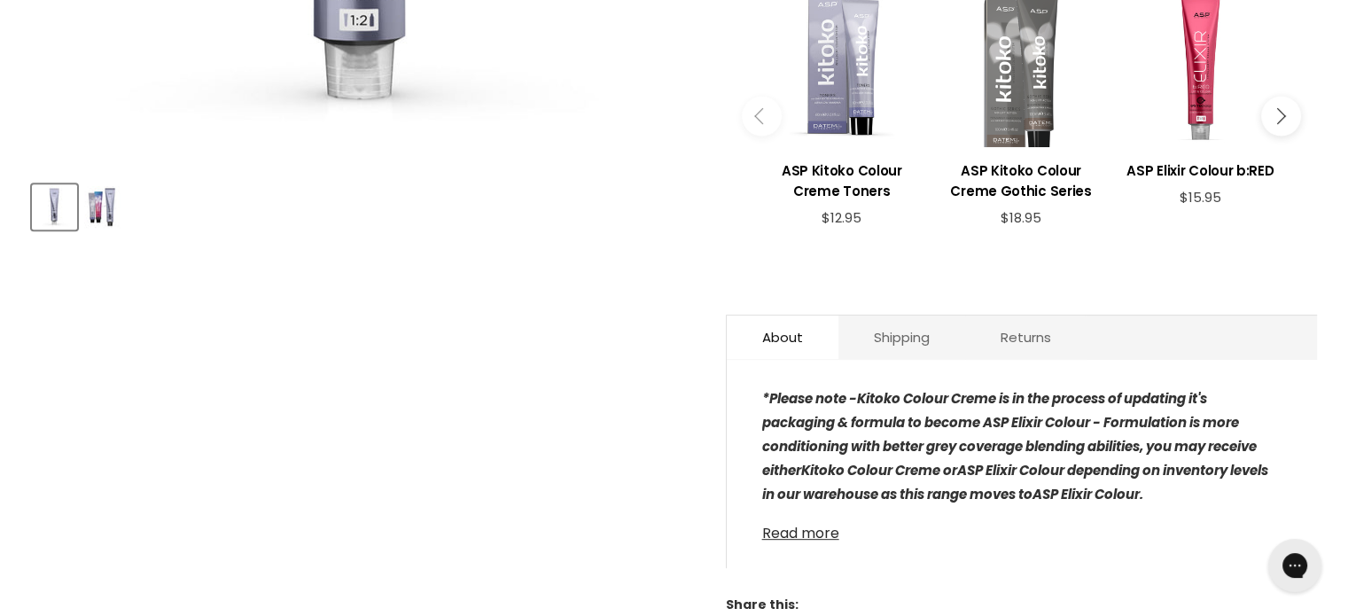
click at [812, 532] on link "Read more" at bounding box center [1021, 528] width 519 height 27
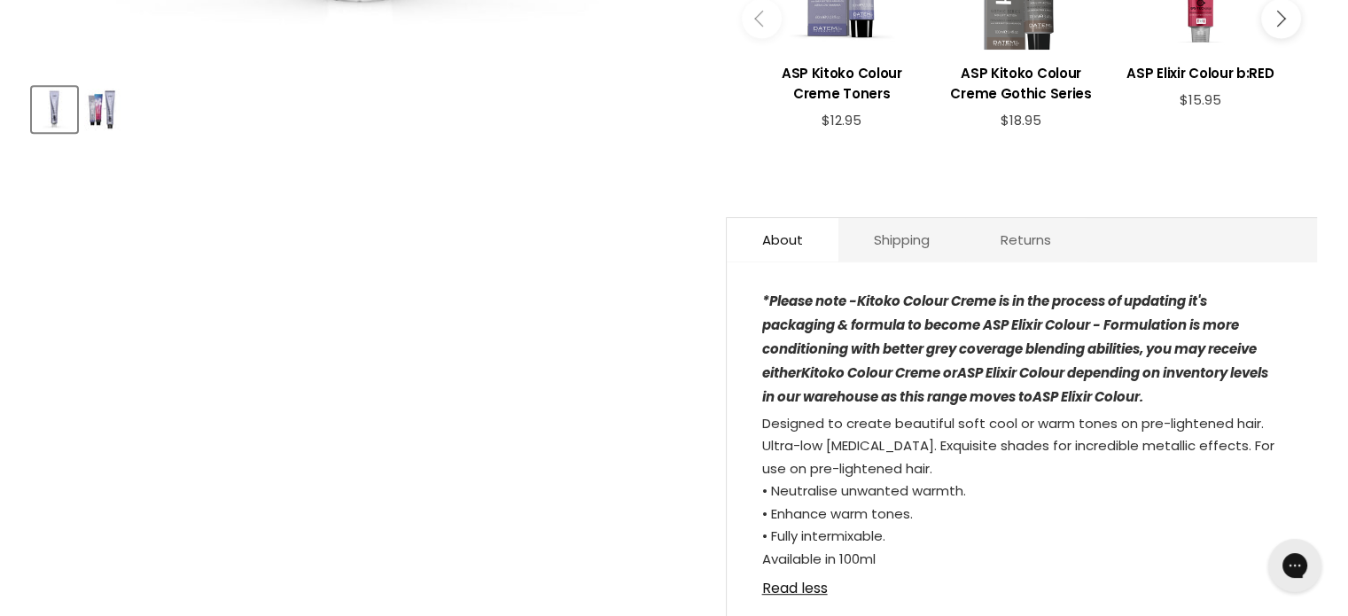
scroll to position [532, 0]
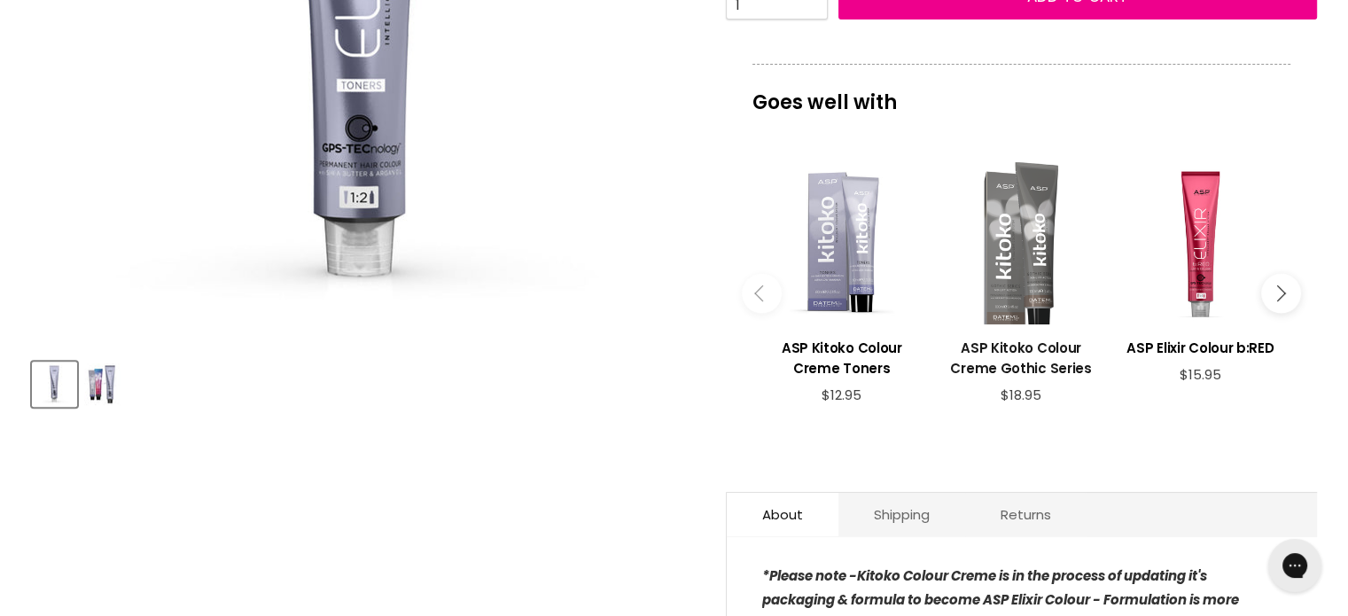
click at [1035, 343] on h3 "ASP Kitoko Colour Creme Gothic Series" at bounding box center [1020, 358] width 161 height 41
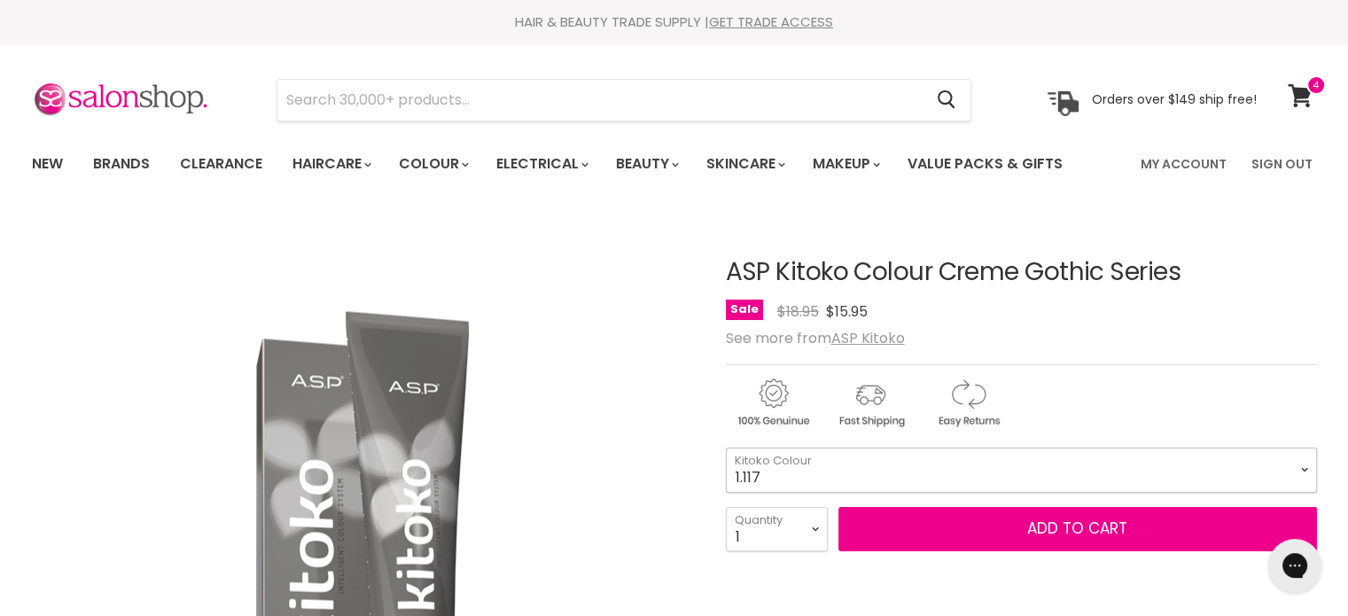
click at [808, 468] on select "1.117 4.117 6.117 9.117 10.117" at bounding box center [1021, 469] width 591 height 44
